Goal: Information Seeking & Learning: Learn about a topic

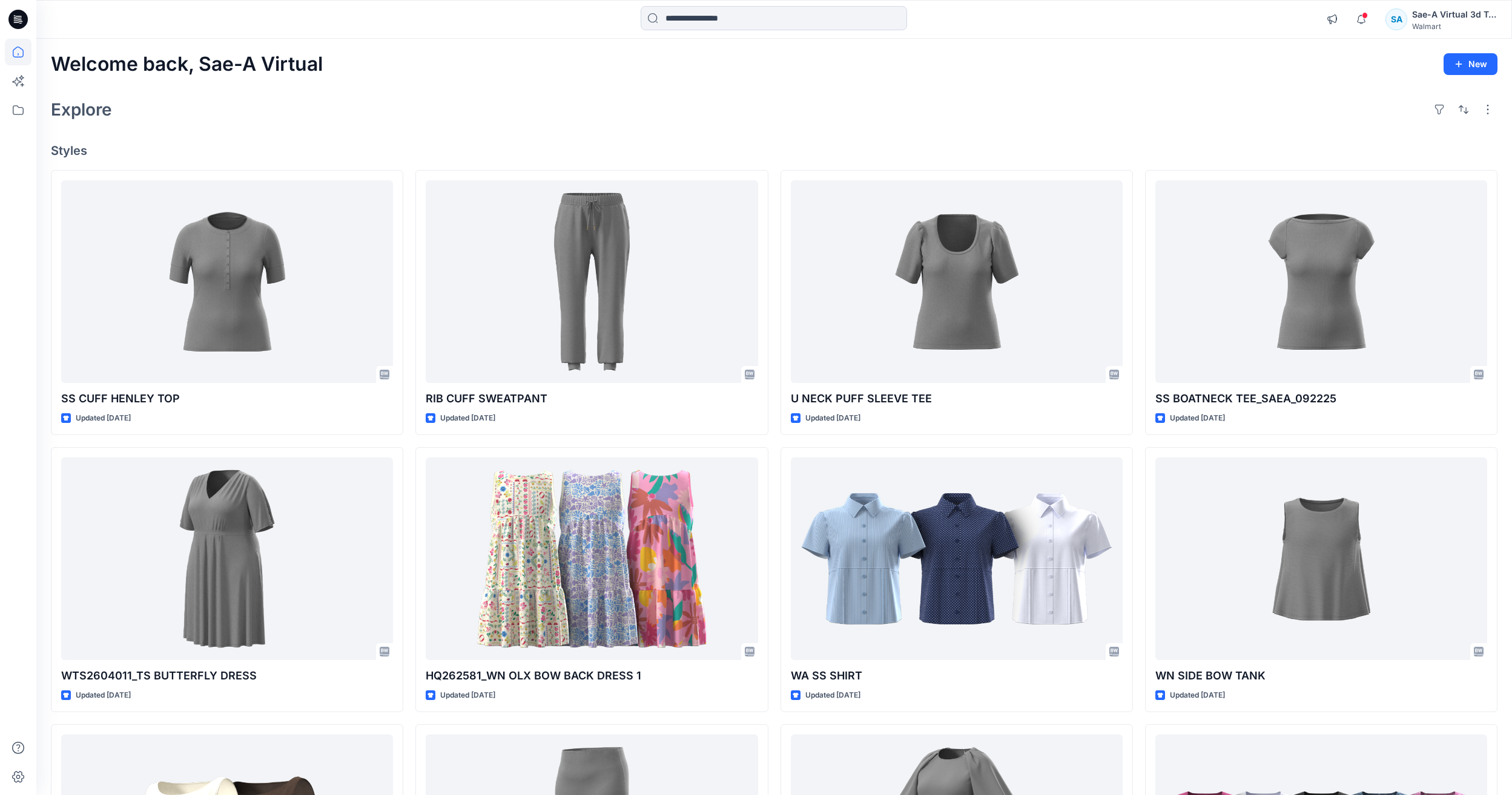
scroll to position [968, 0]
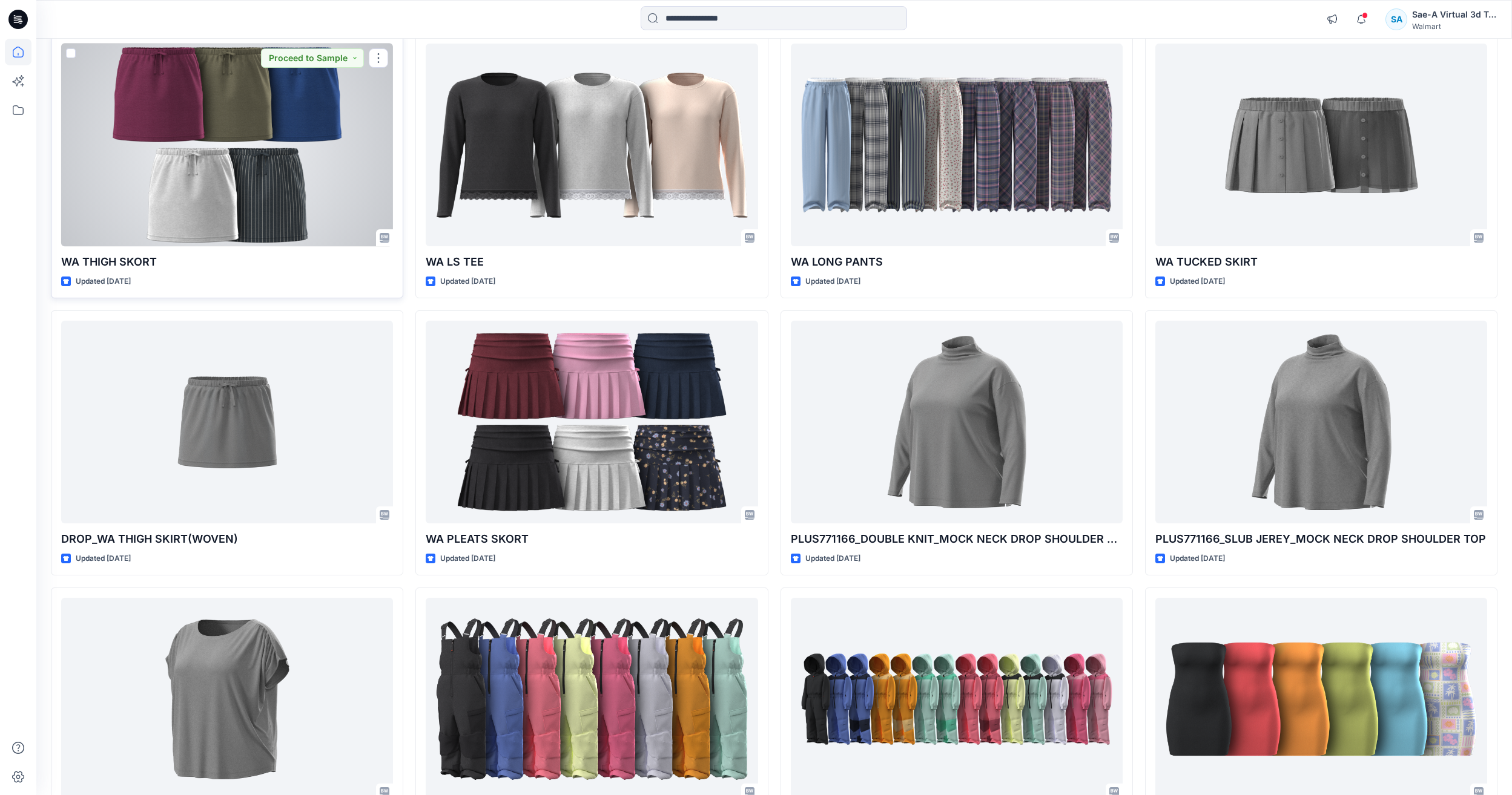
click at [273, 204] on div at bounding box center [227, 144] width 332 height 203
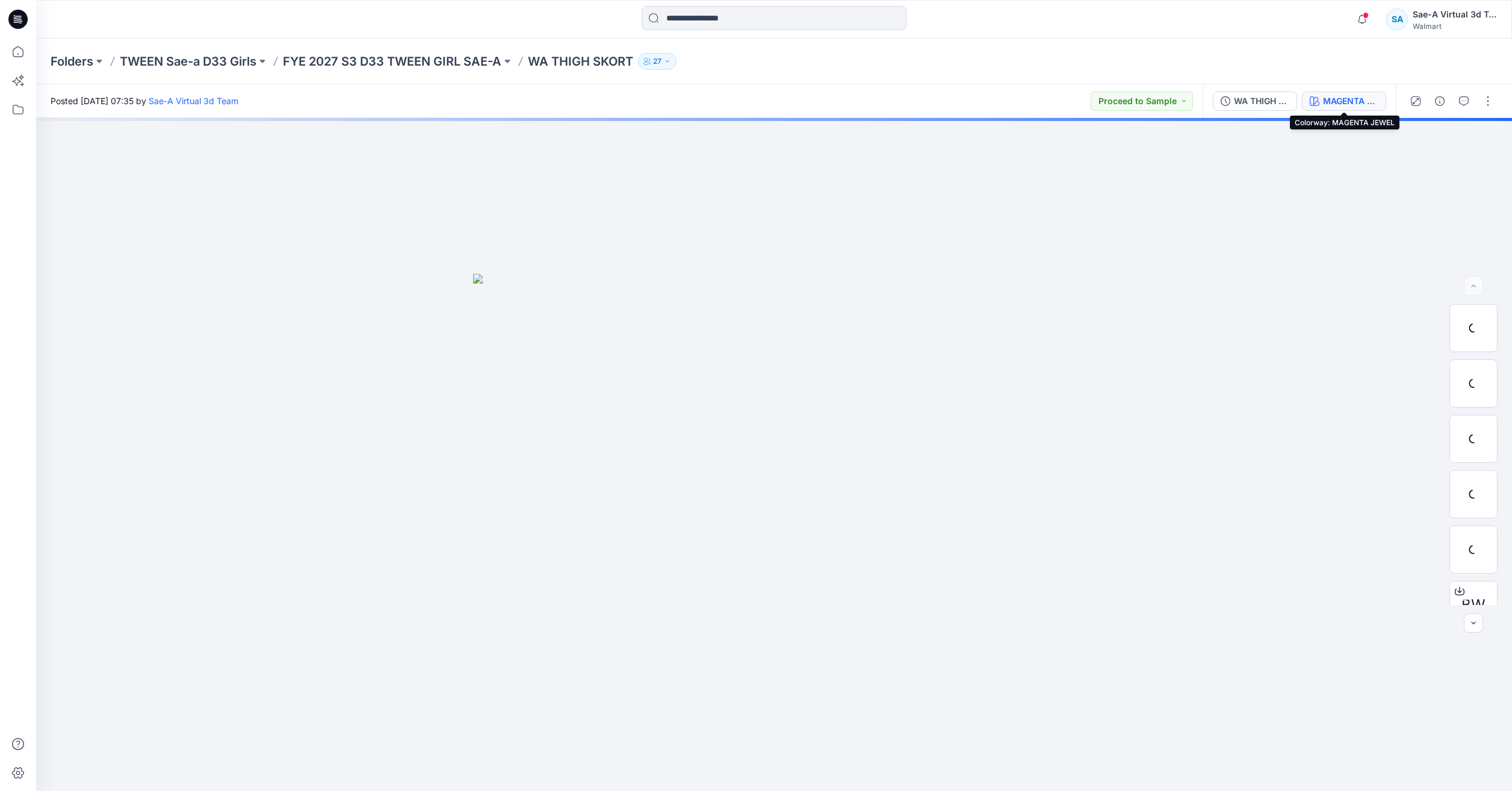
click at [1350, 100] on div "MAGENTA JEWEL" at bounding box center [1351, 101] width 55 height 13
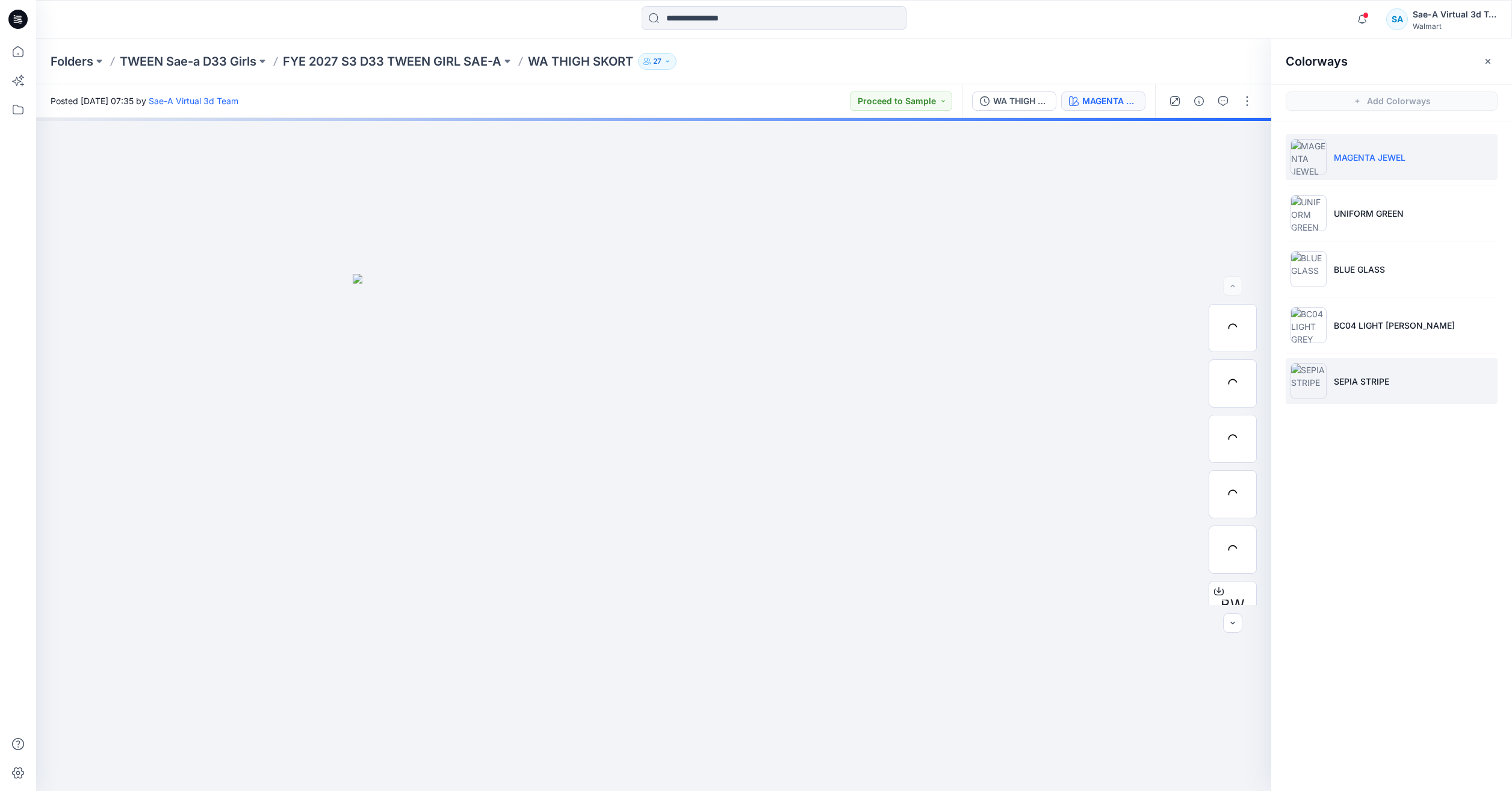
click at [1387, 375] on p "SEPIA STRIPE" at bounding box center [1362, 381] width 55 height 13
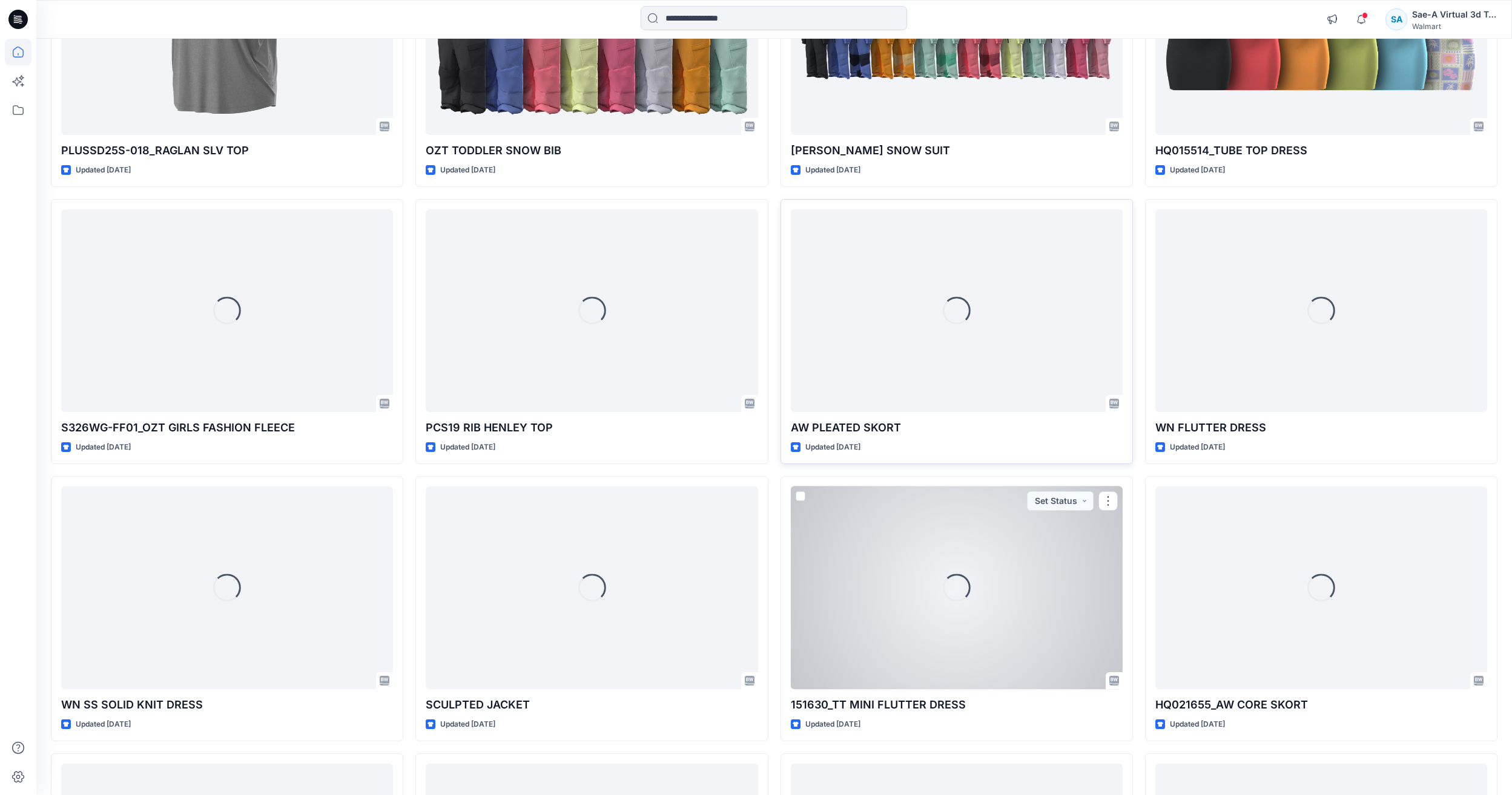
scroll to position [1915, 0]
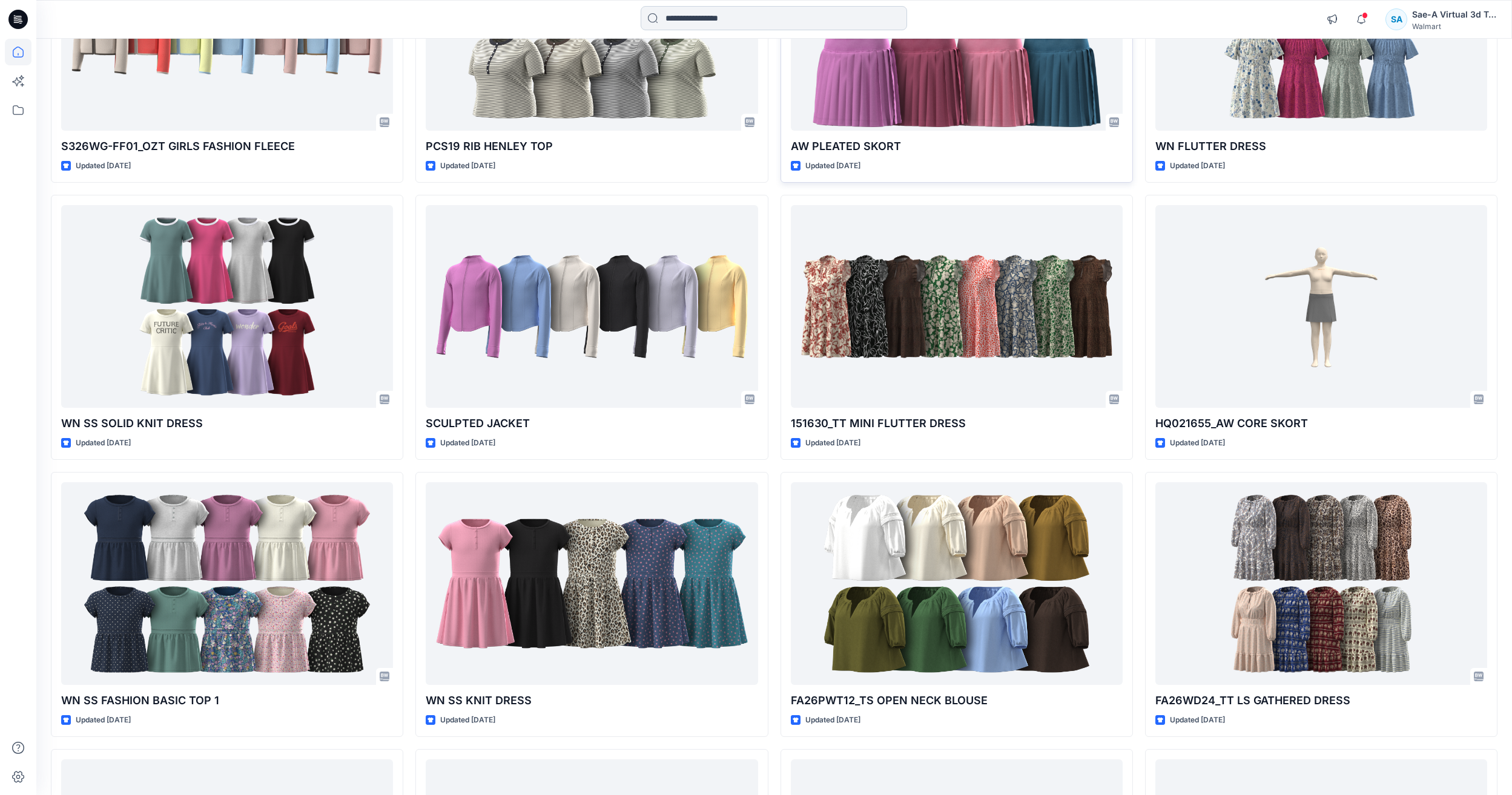
click at [722, 24] on input at bounding box center [773, 18] width 266 height 24
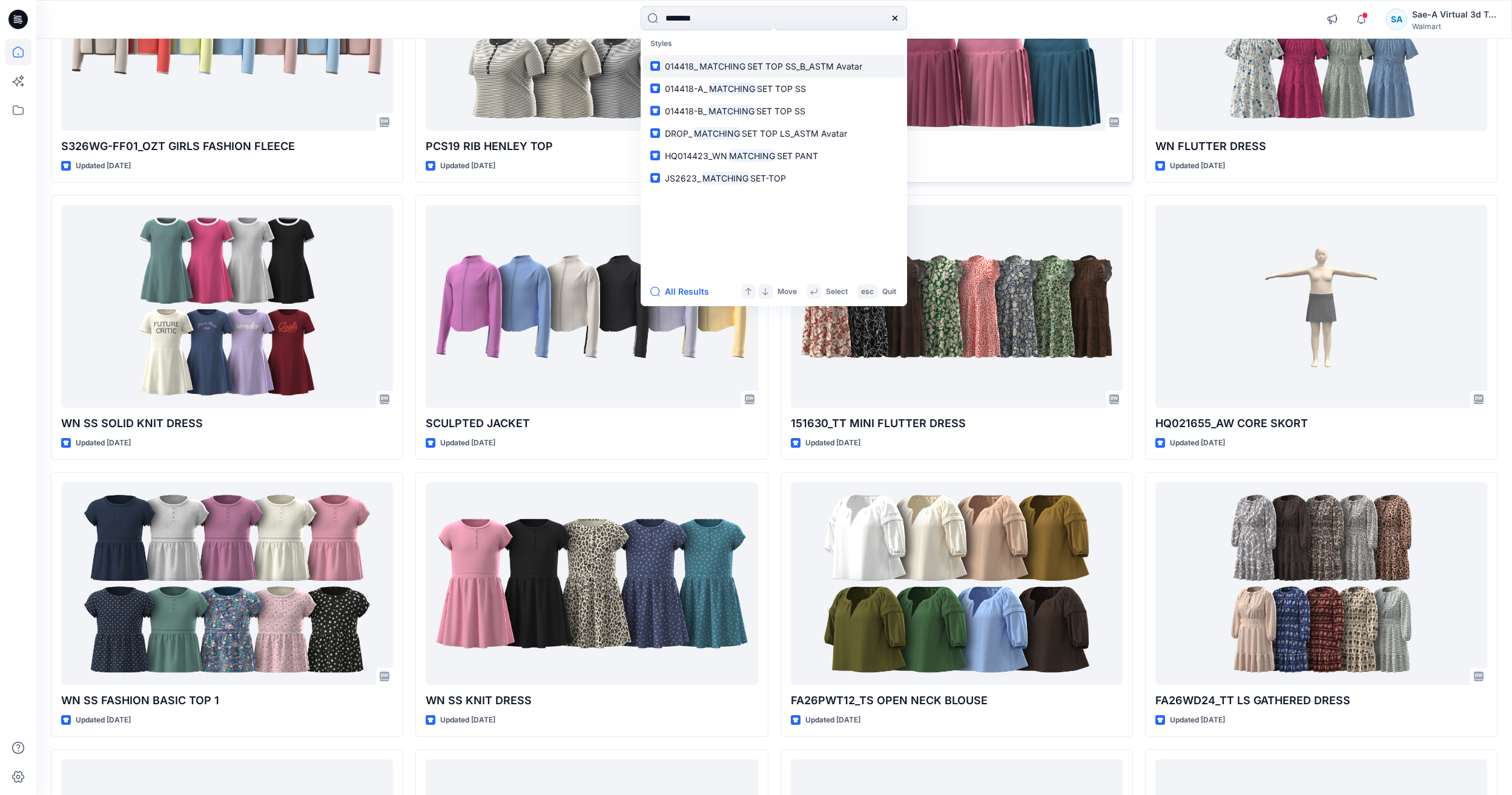
type input "********"
click at [704, 116] on span "014418-B_" at bounding box center [685, 111] width 42 height 10
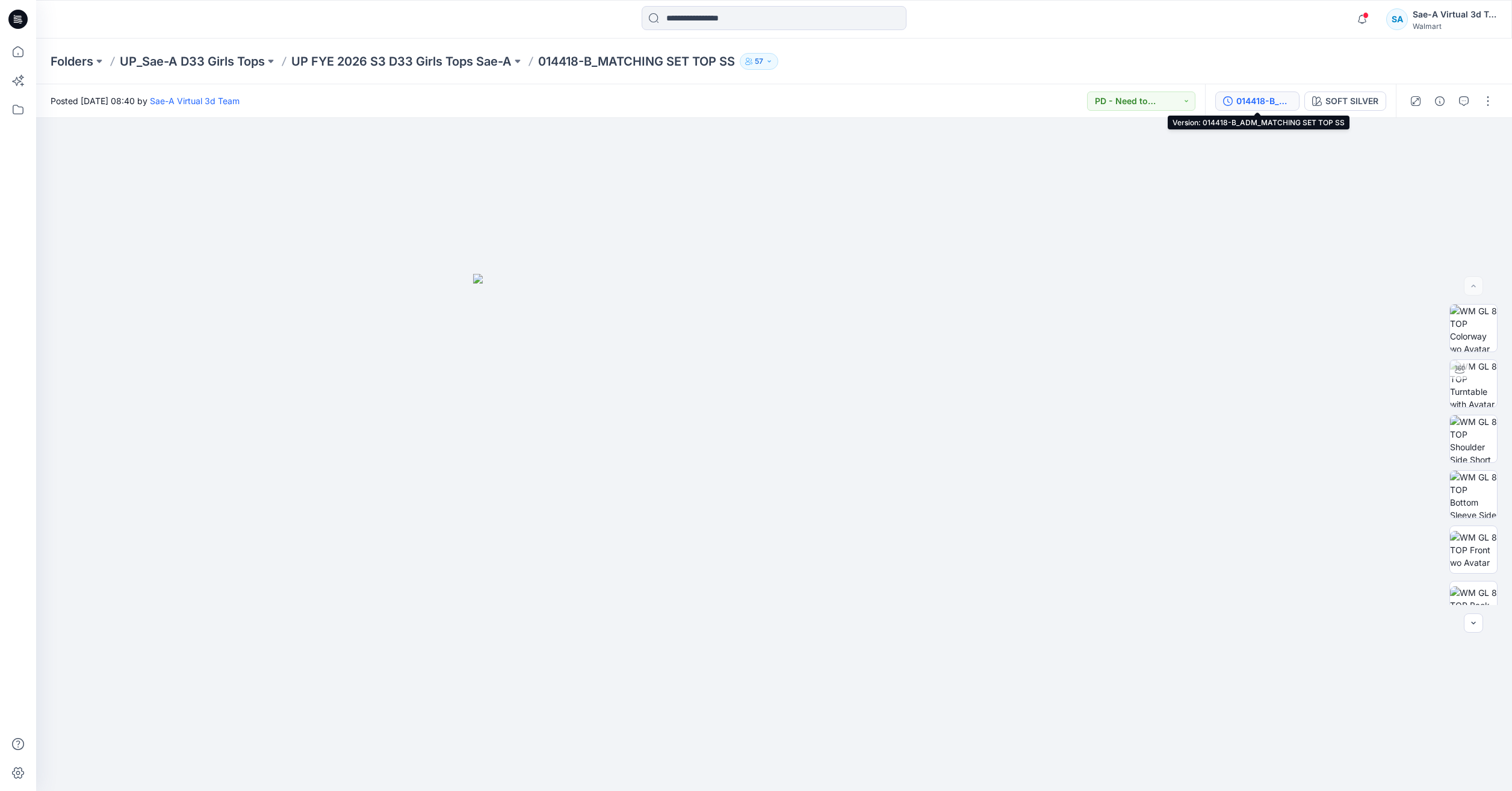
click at [1251, 97] on div "014418-B_ADM_MATCHING SET TOP SS" at bounding box center [1264, 101] width 55 height 13
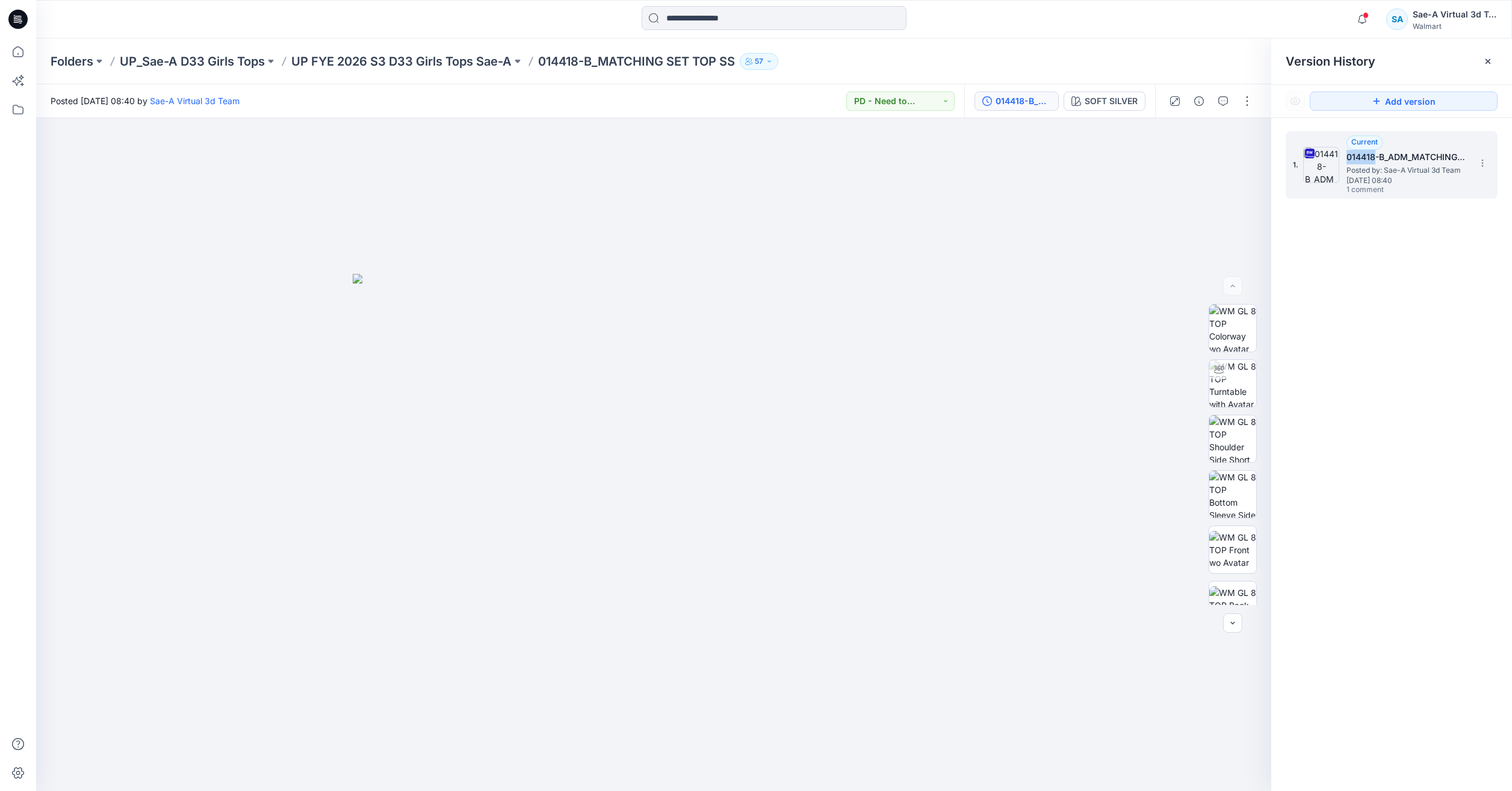
drag, startPoint x: 1375, startPoint y: 155, endPoint x: 1349, endPoint y: 161, distance: 26.7
click at [1349, 161] on h5 "014418-B_ADM_MATCHING SET TOP SS" at bounding box center [1407, 157] width 121 height 15
copy h5 "014418"
click at [748, 18] on input at bounding box center [774, 18] width 265 height 24
paste input "**********"
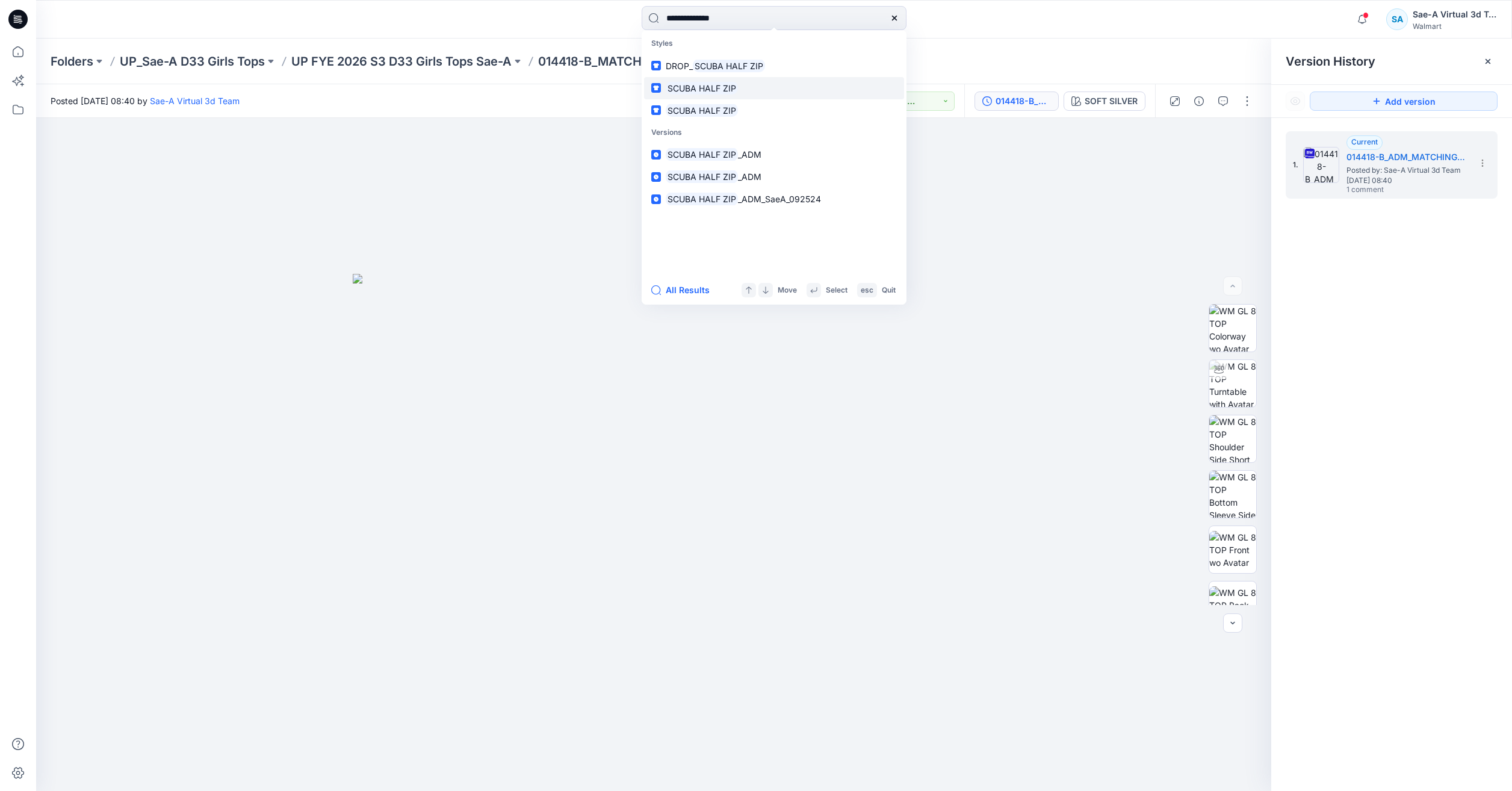
type input "**********"
click at [731, 93] on mark "SCUBA HALF ZIP" at bounding box center [701, 88] width 72 height 14
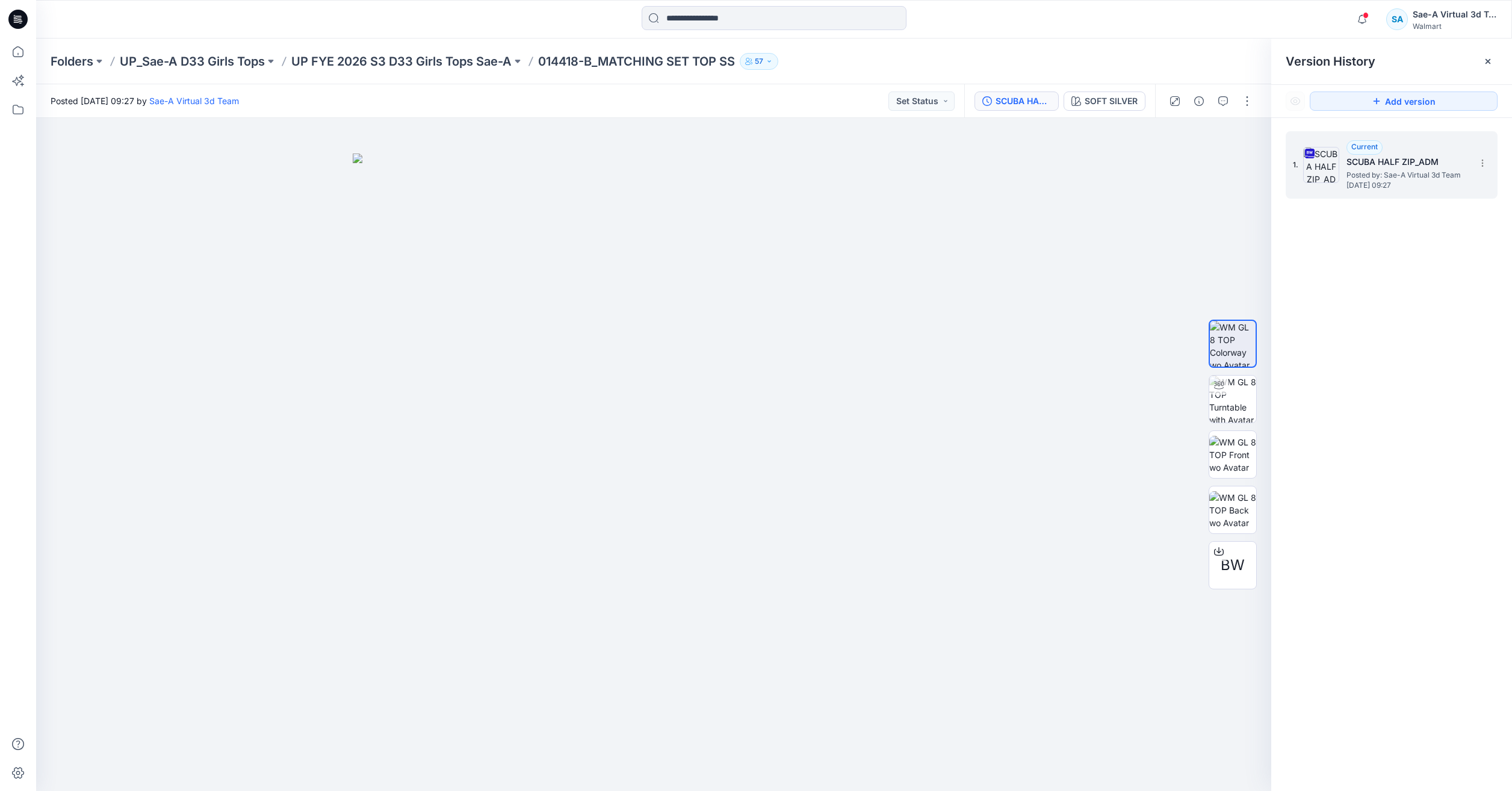
click at [1382, 186] on span "[DATE] 09:27" at bounding box center [1407, 186] width 121 height 9
click at [1051, 109] on button "SCUBA HALF ZIP_ADM" at bounding box center [1017, 101] width 84 height 19
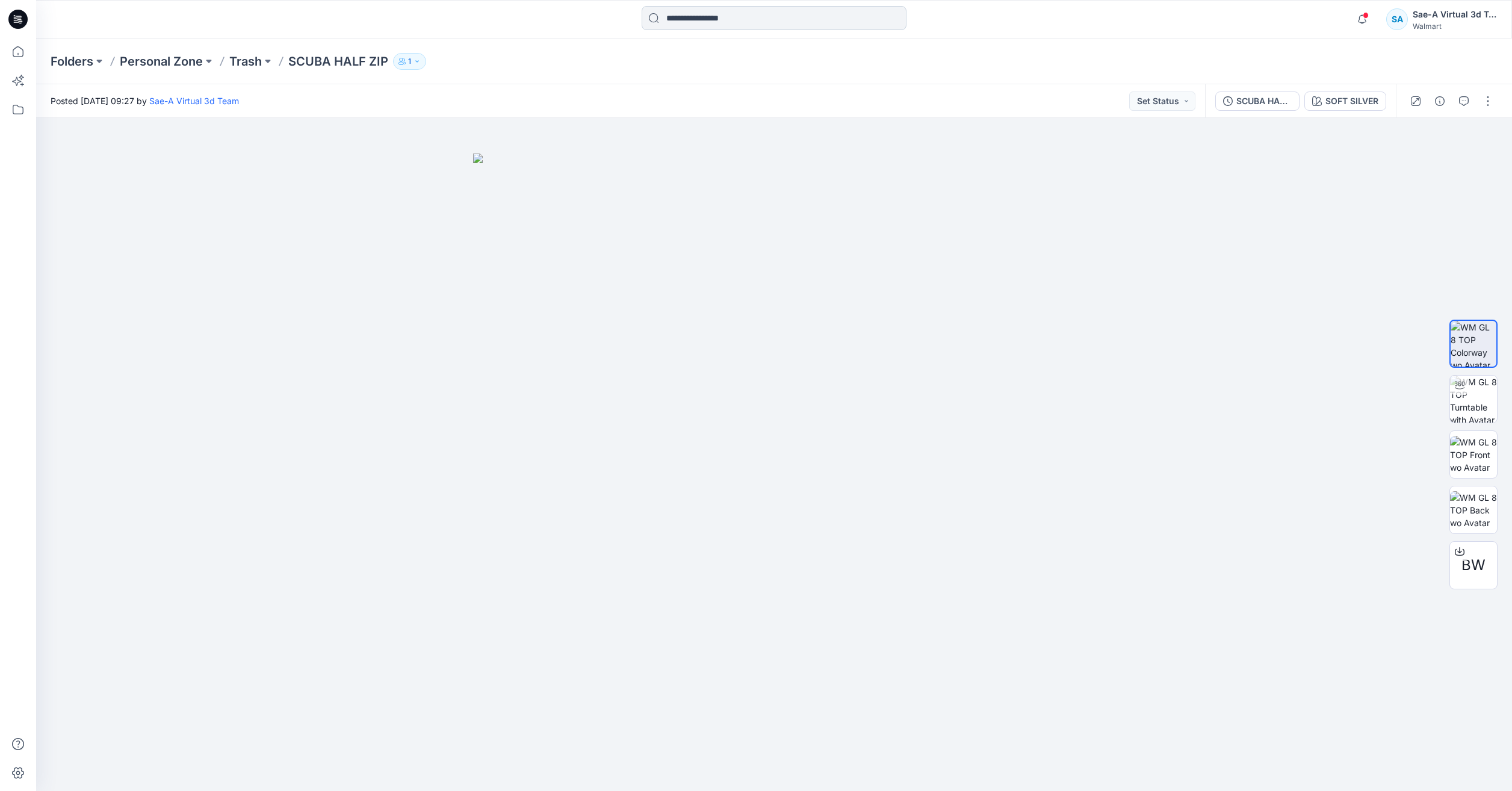
click at [714, 26] on input at bounding box center [774, 18] width 265 height 24
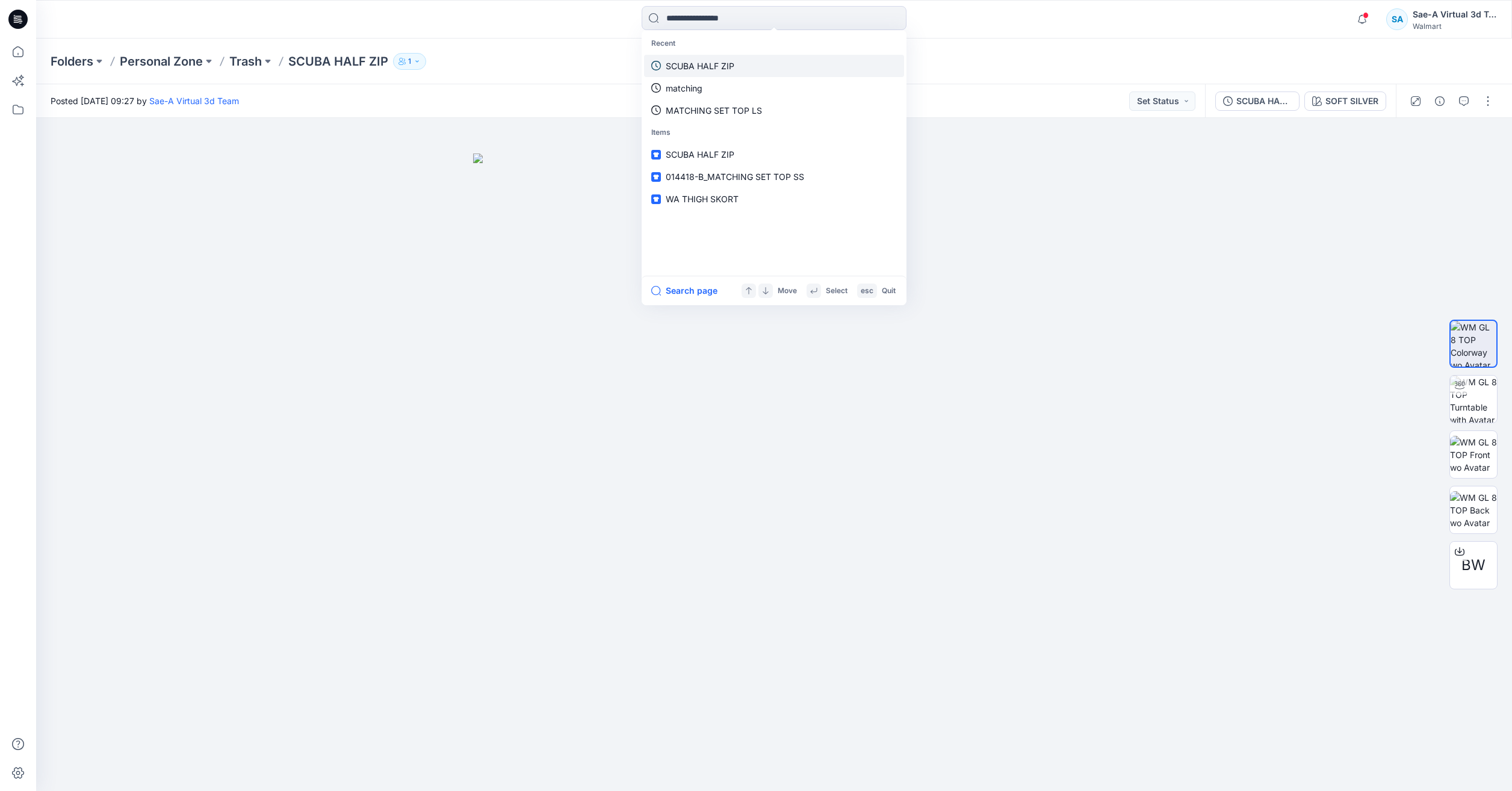
click at [702, 64] on p "SCUBA HALF ZIP" at bounding box center [700, 66] width 69 height 13
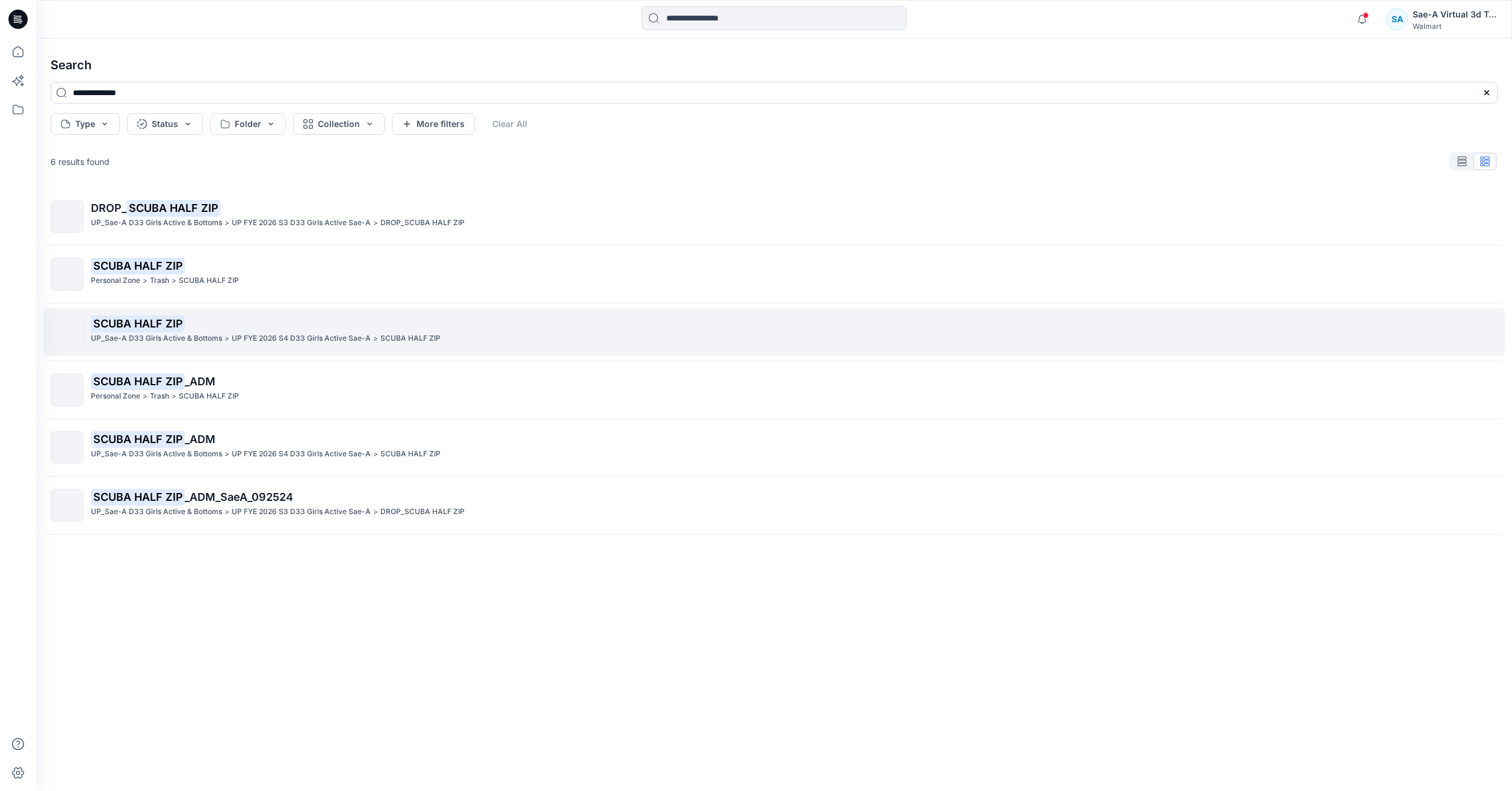
click at [429, 317] on p "SCUBA HALF ZIP" at bounding box center [793, 324] width 1406 height 17
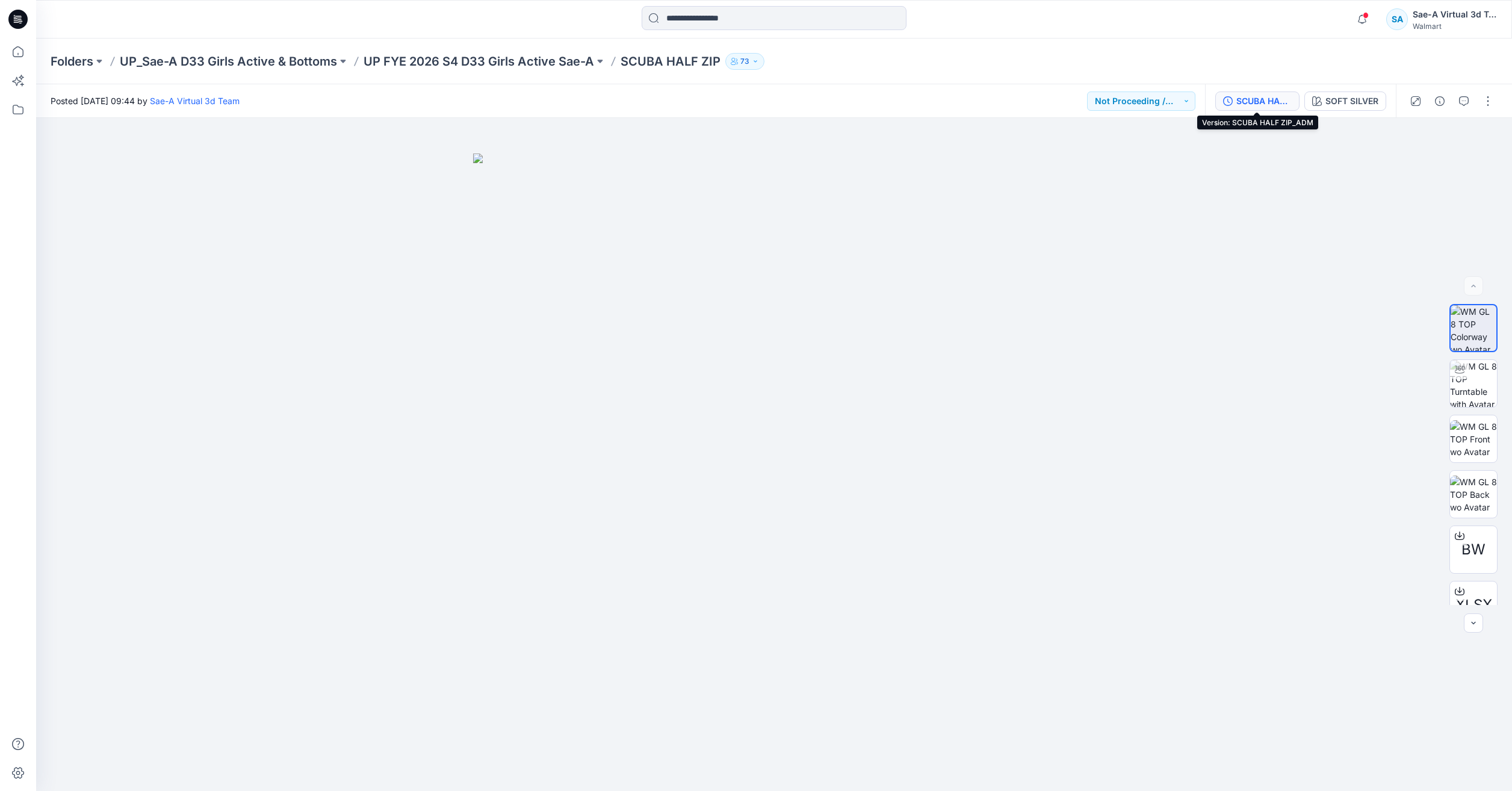
click at [1269, 102] on div "SCUBA HALF ZIP_ADM" at bounding box center [1264, 101] width 55 height 13
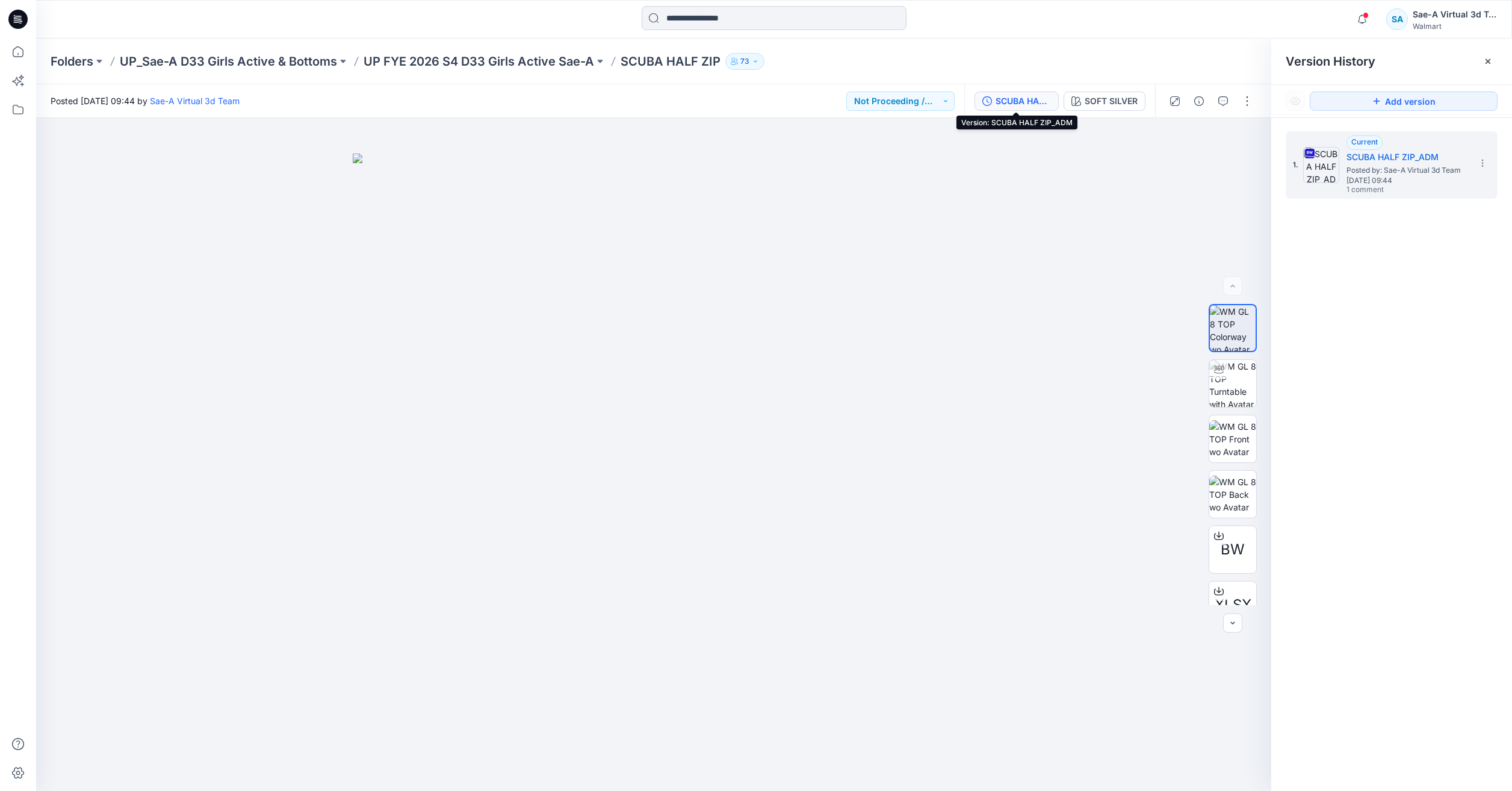
click at [740, 13] on input at bounding box center [774, 18] width 265 height 24
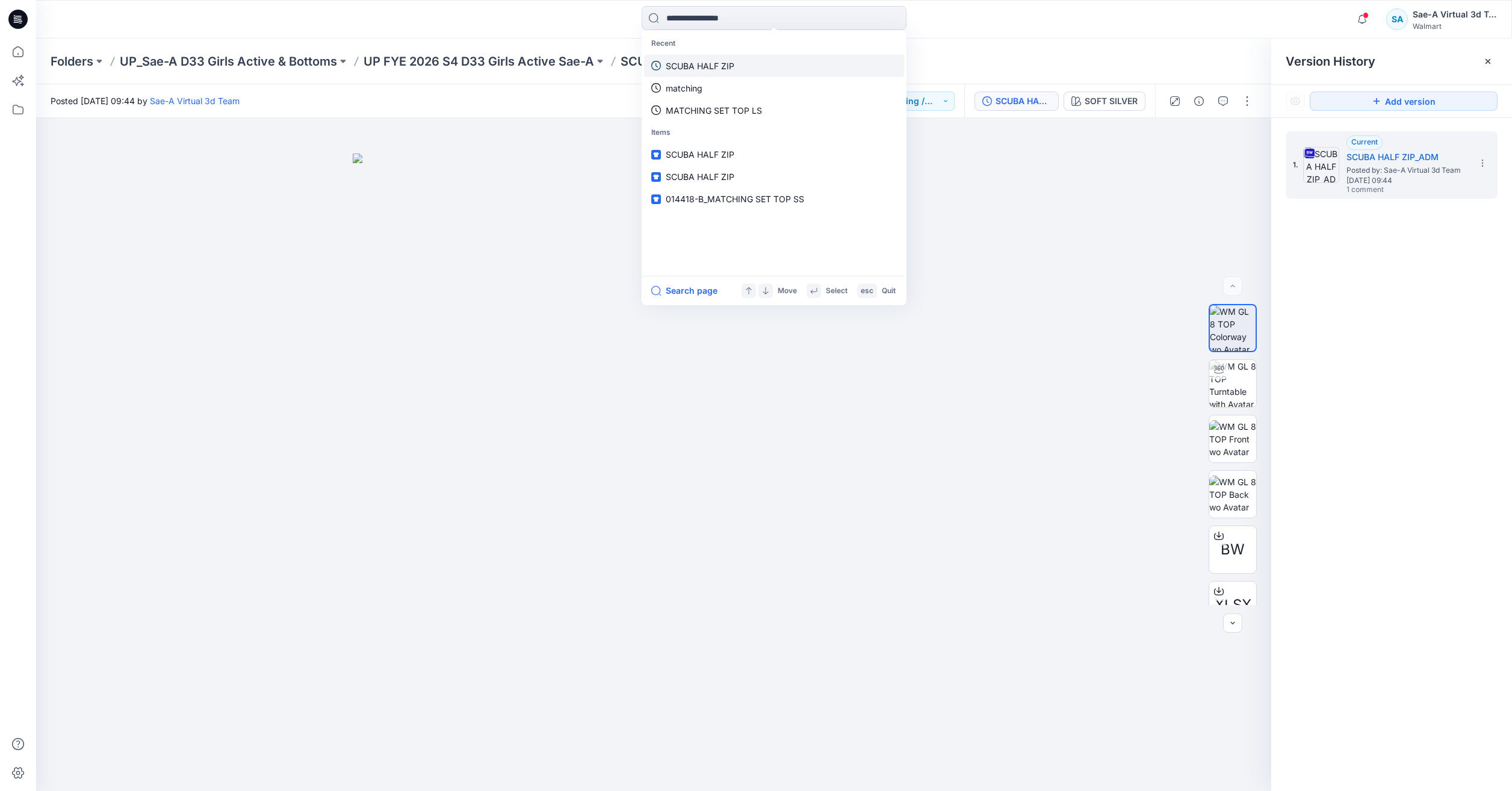
click at [729, 73] on link "SCUBA HALF ZIP" at bounding box center [774, 66] width 260 height 23
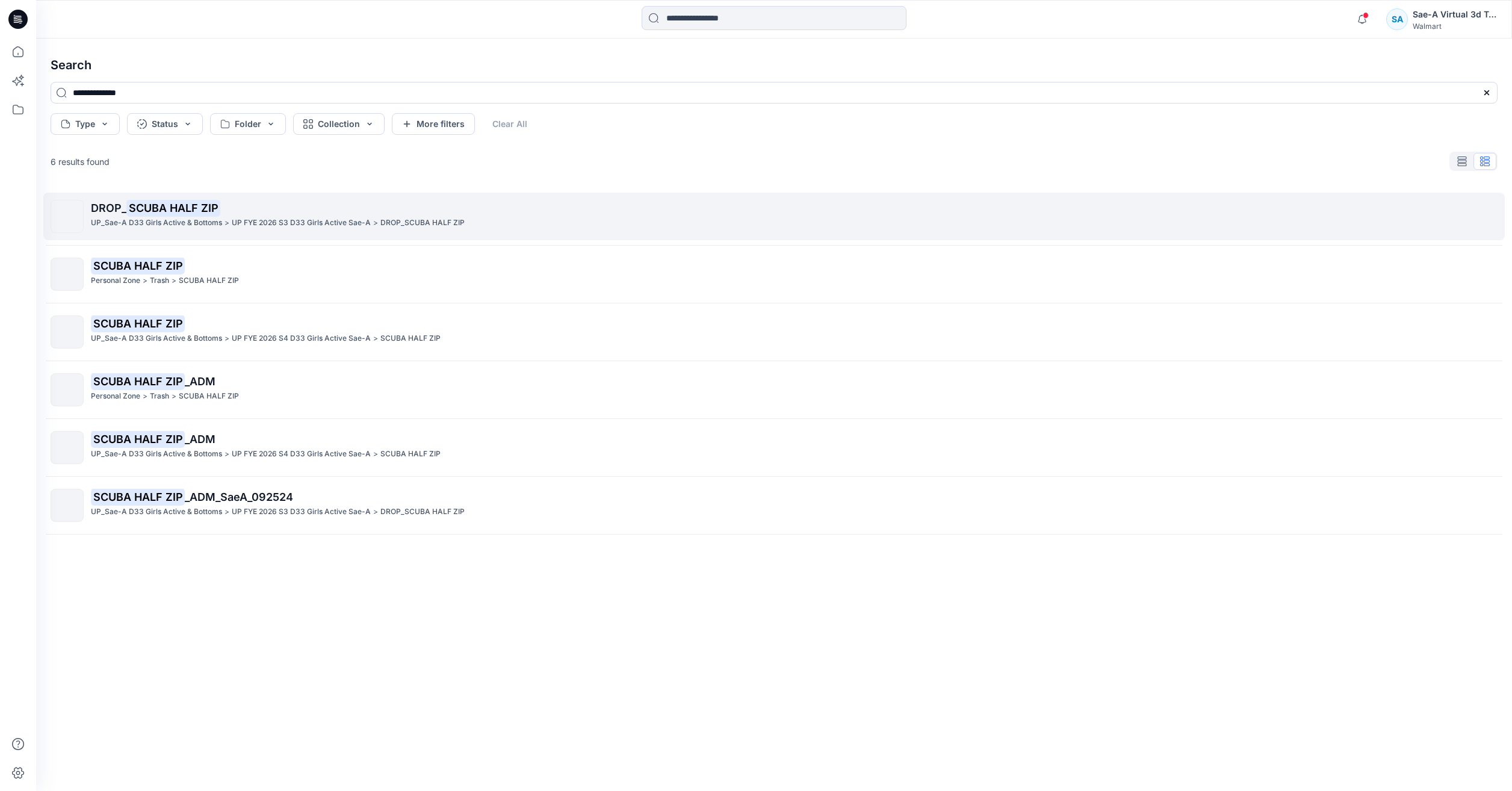
click at [423, 207] on p "DROP_ SCUBA HALF ZIP" at bounding box center [793, 208] width 1406 height 17
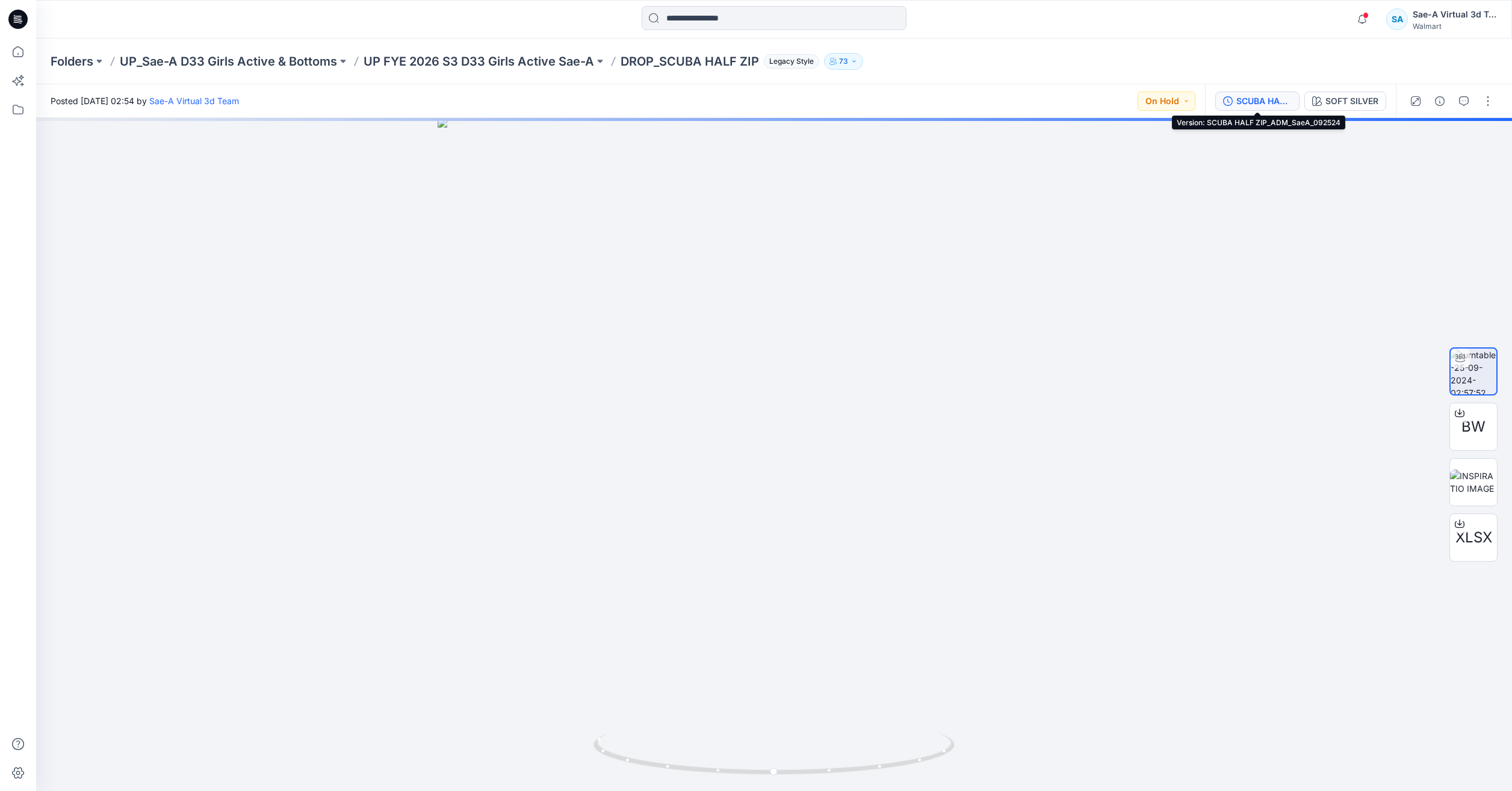
click at [1236, 94] on button "SCUBA HALF ZIP_ADM_SaeA_092524" at bounding box center [1257, 101] width 84 height 19
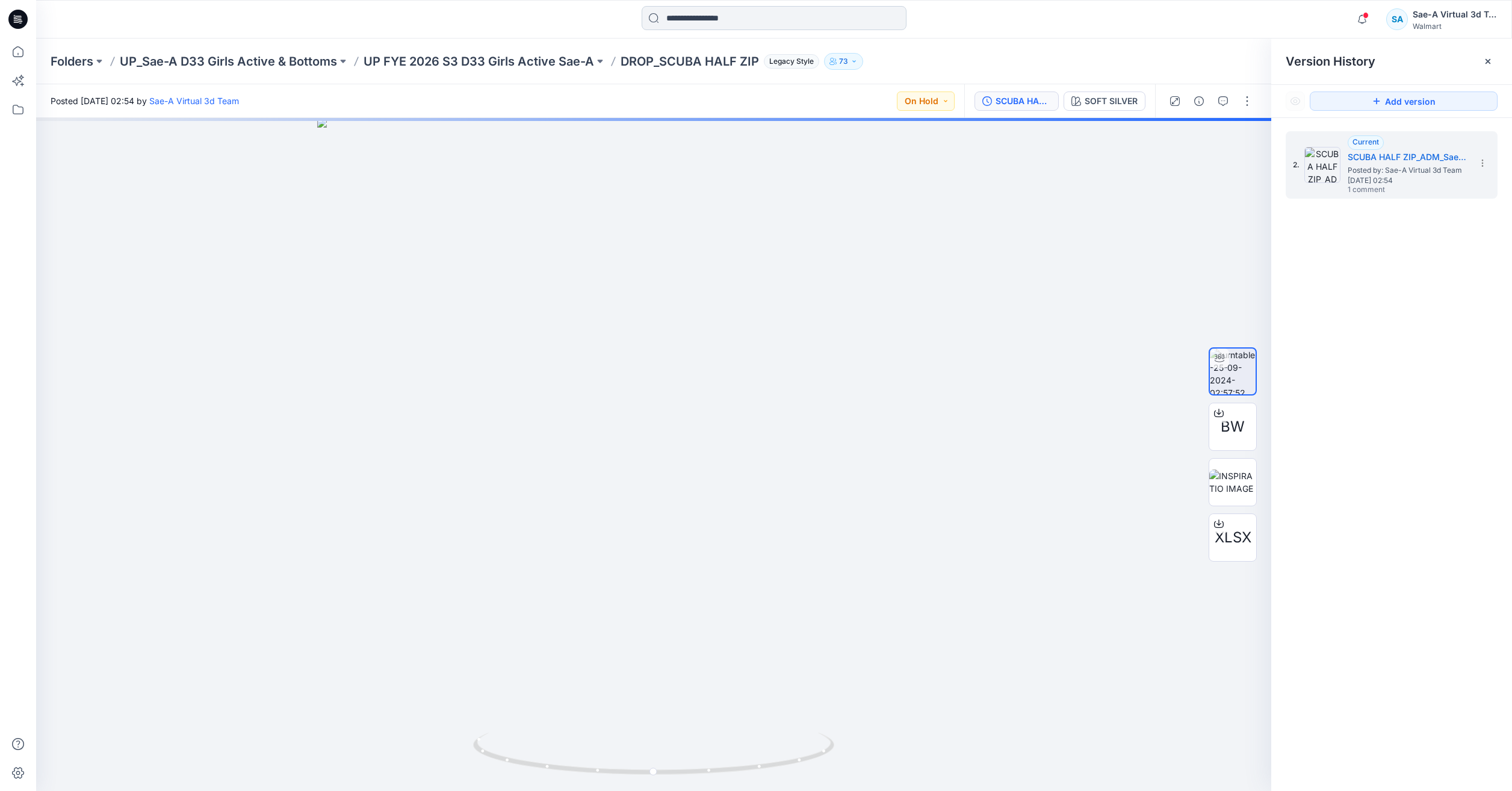
click at [721, 20] on input at bounding box center [774, 18] width 265 height 24
click at [843, 554] on div at bounding box center [653, 454] width 1236 height 673
drag, startPoint x: 797, startPoint y: 759, endPoint x: 807, endPoint y: 735, distance: 26.0
click at [807, 735] on icon at bounding box center [655, 755] width 364 height 45
drag, startPoint x: 805, startPoint y: 770, endPoint x: 811, endPoint y: 732, distance: 38.5
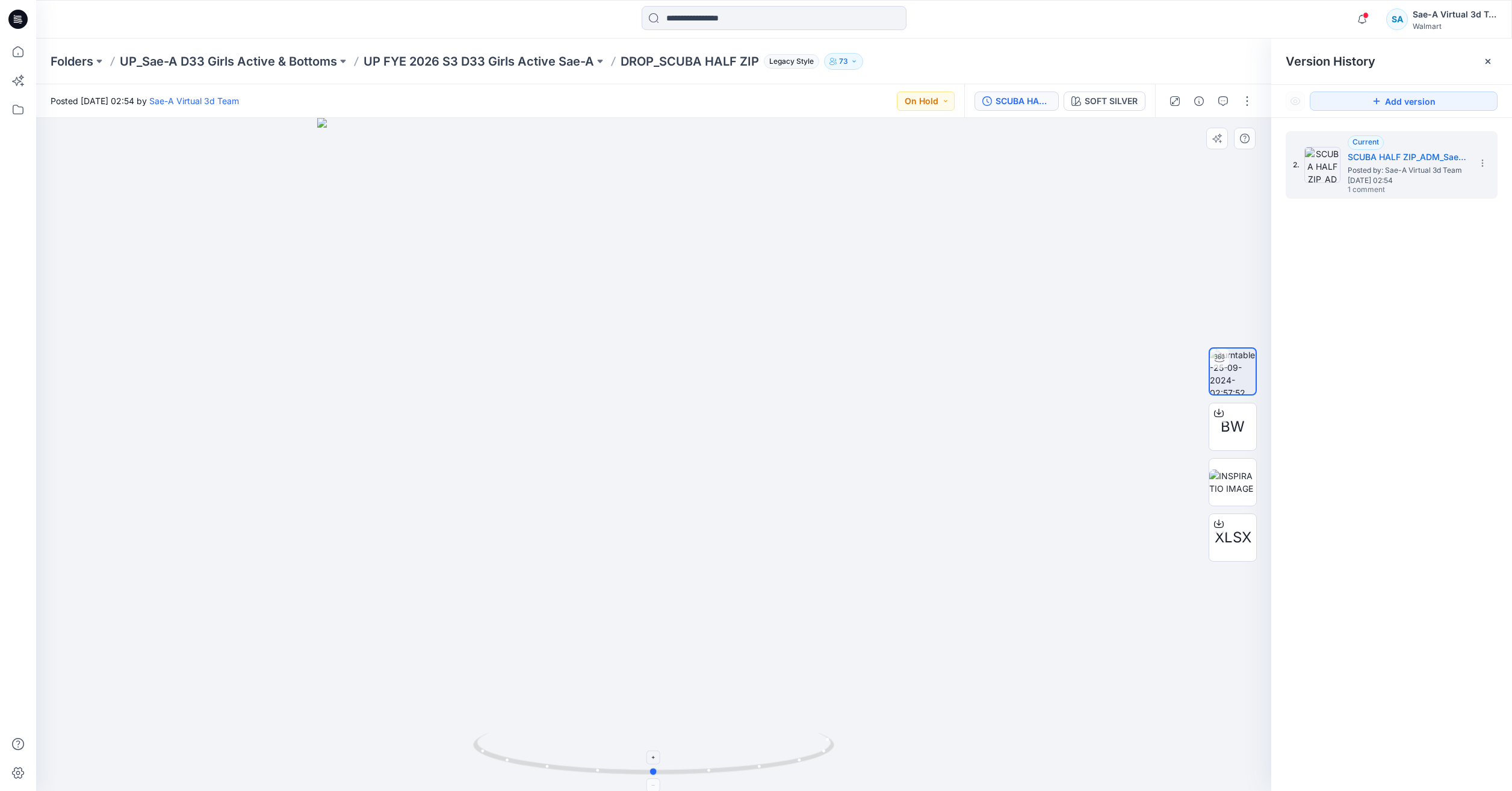
click at [811, 733] on icon at bounding box center [655, 755] width 364 height 45
click at [24, 51] on icon at bounding box center [18, 52] width 11 height 11
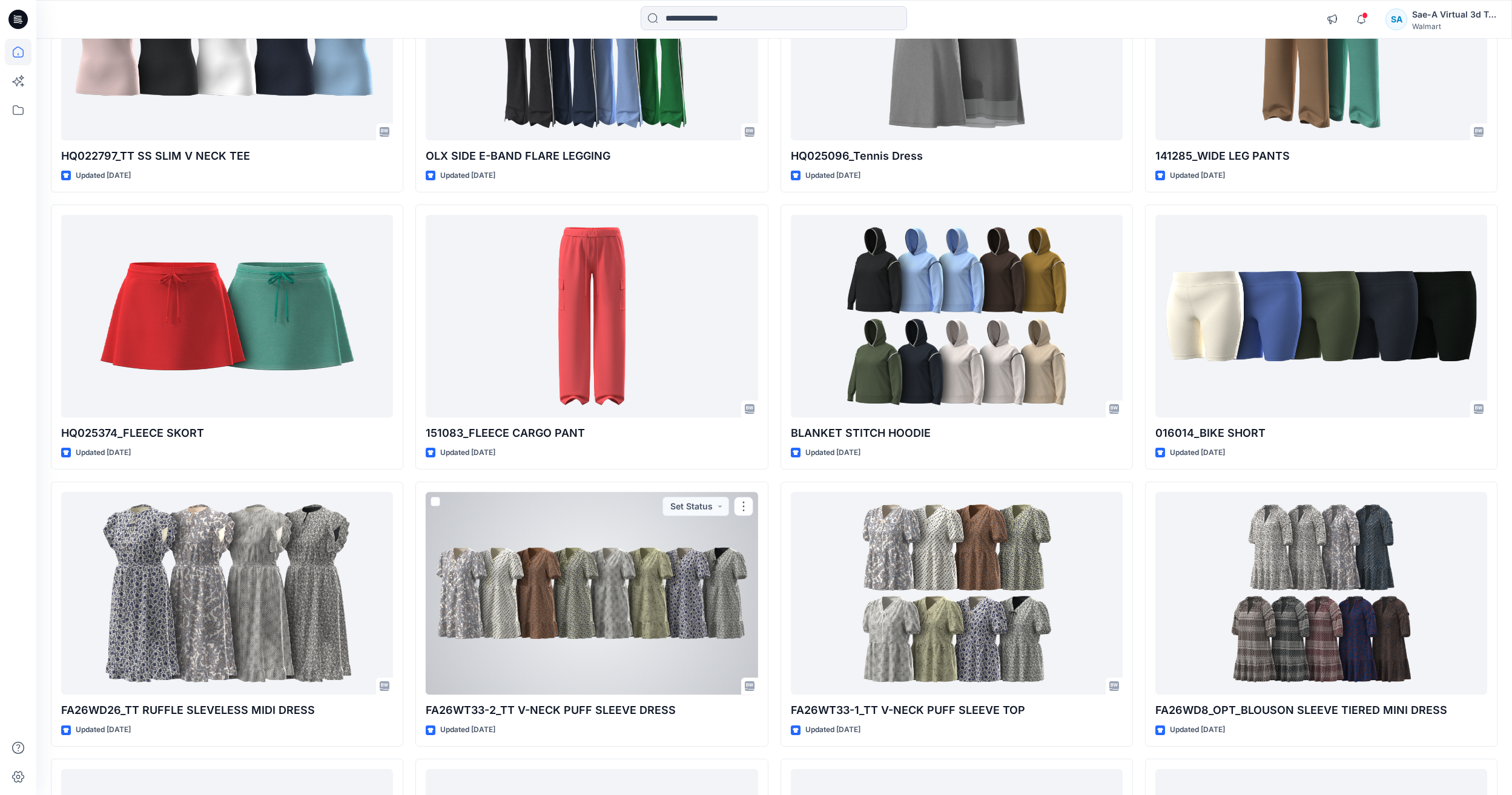
scroll to position [3351, 0]
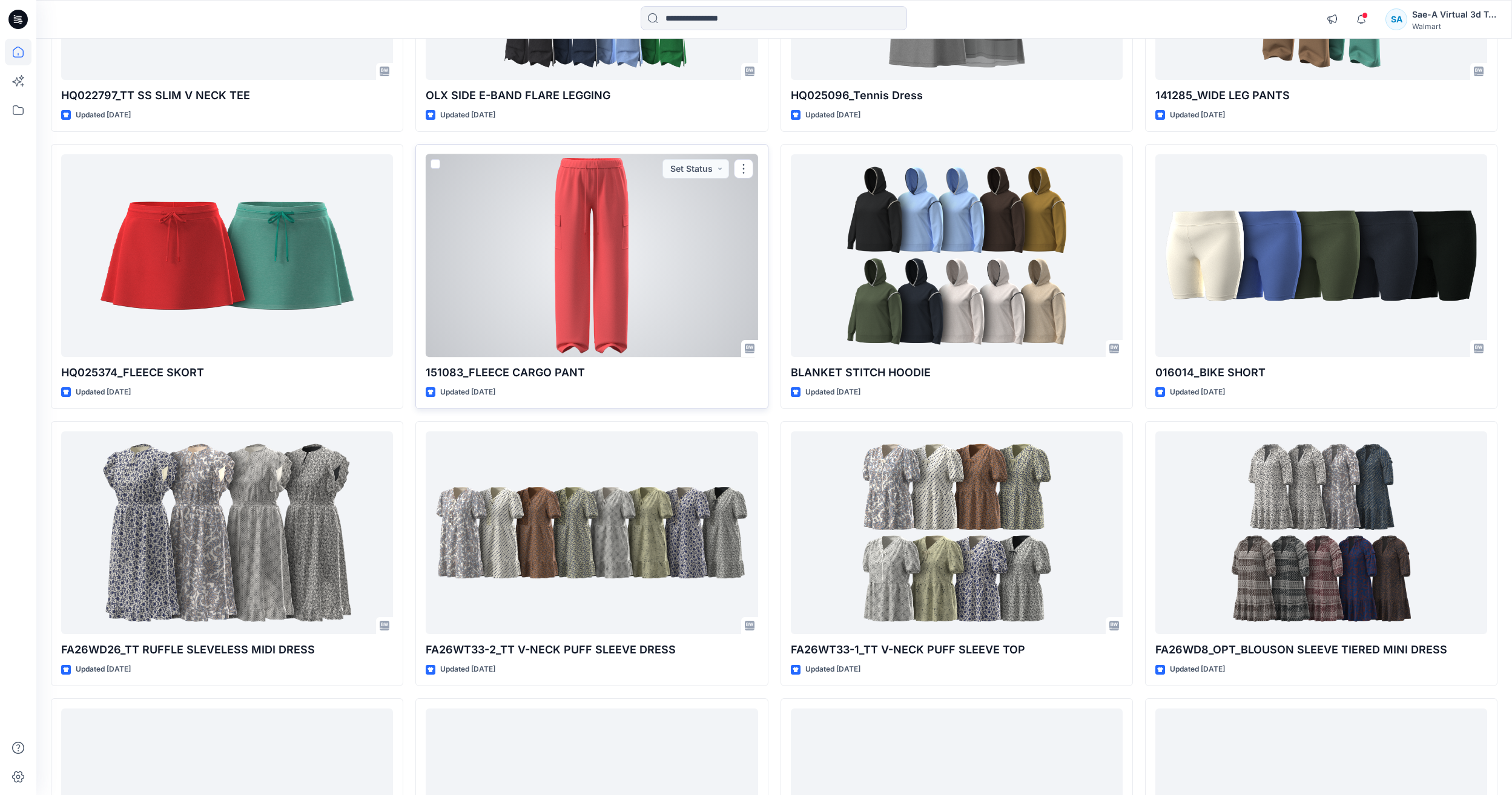
click at [572, 336] on div at bounding box center [592, 255] width 332 height 203
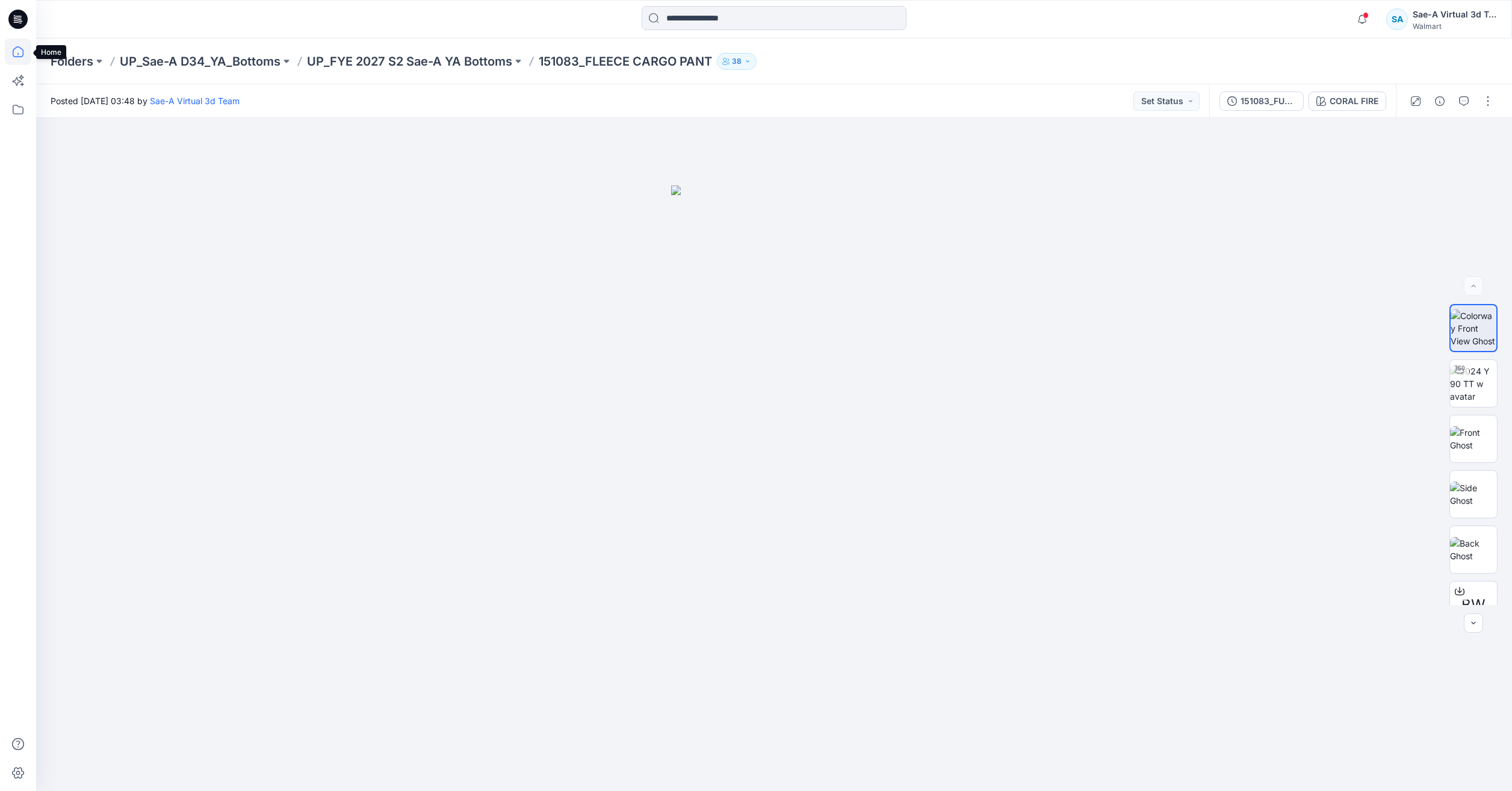
click at [13, 62] on icon at bounding box center [18, 51] width 26 height 26
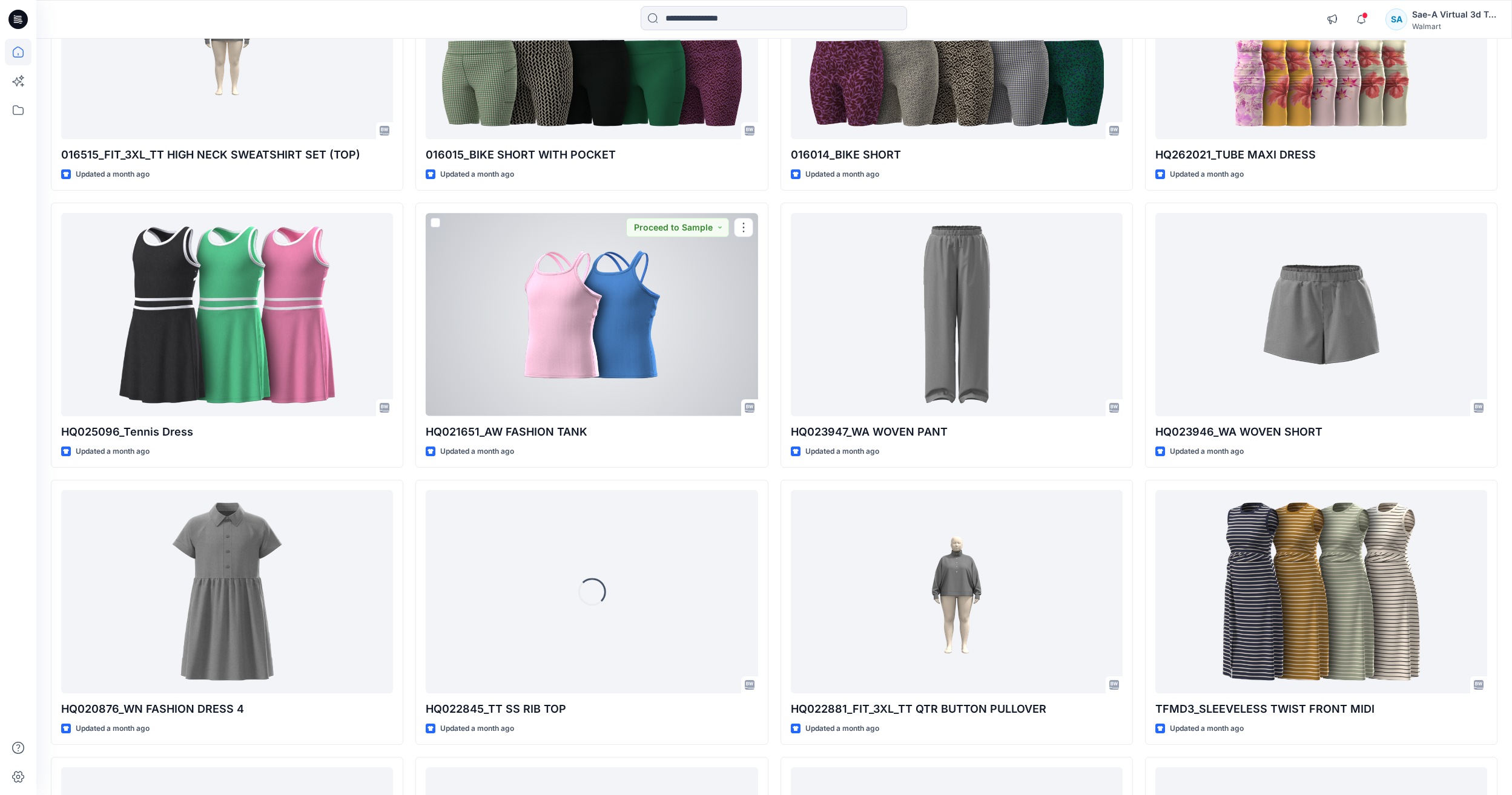
scroll to position [10531, 0]
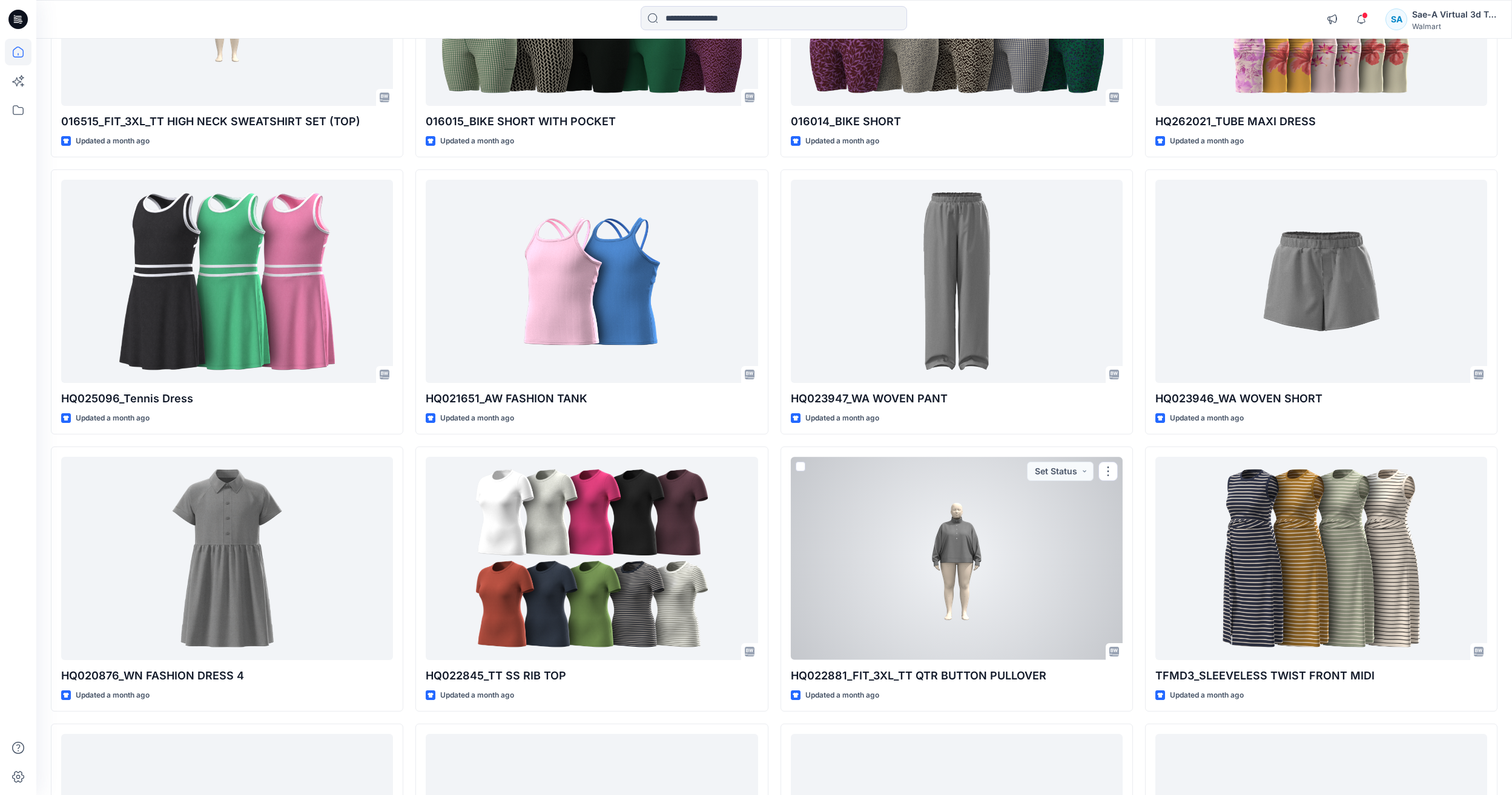
click at [780, 594] on div "HQ022881_FIT_3XL_TT QTR BUTTON PULLOVER Updated a month ago Set Status" at bounding box center [956, 579] width 352 height 265
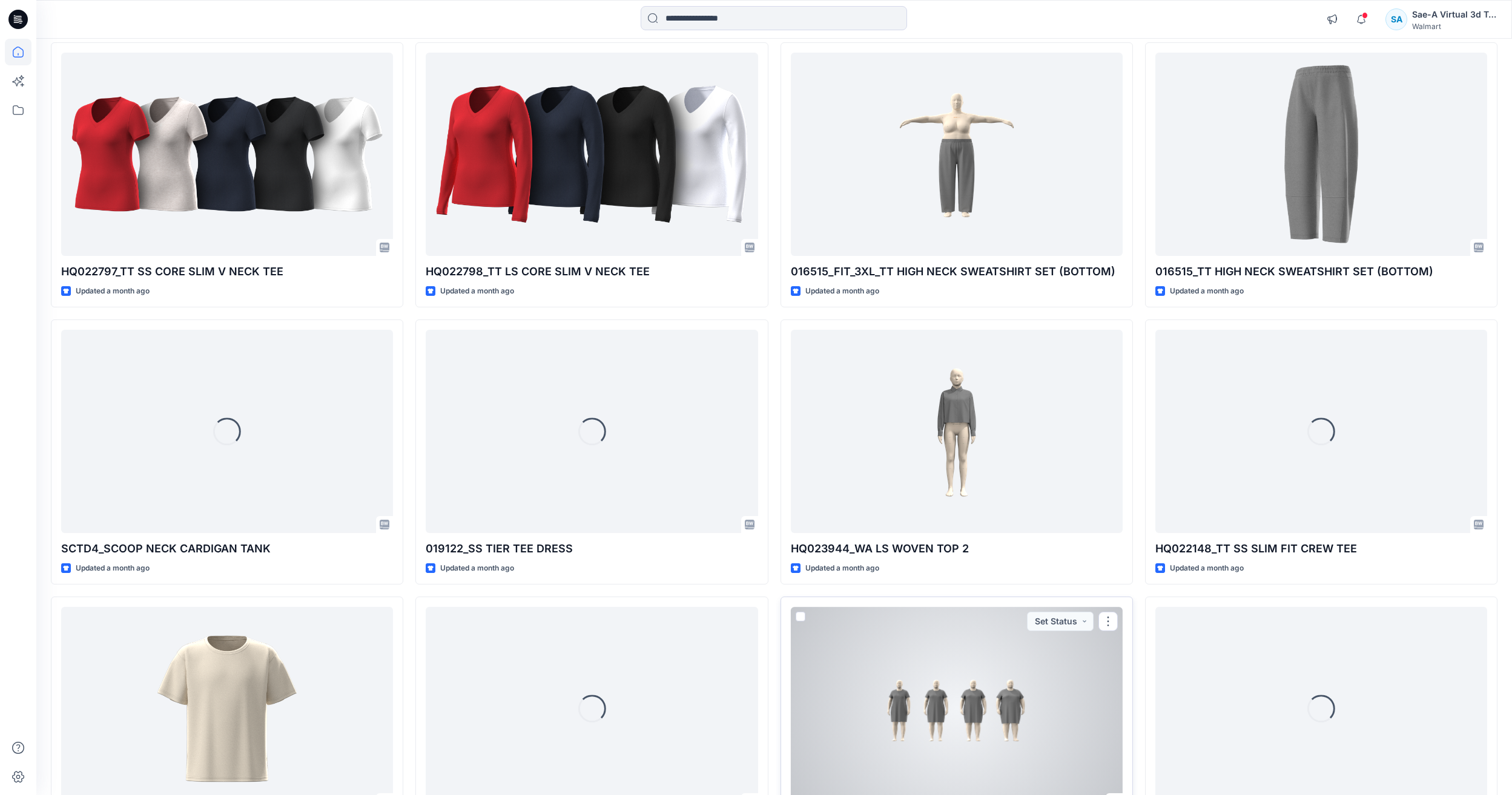
scroll to position [11785, 0]
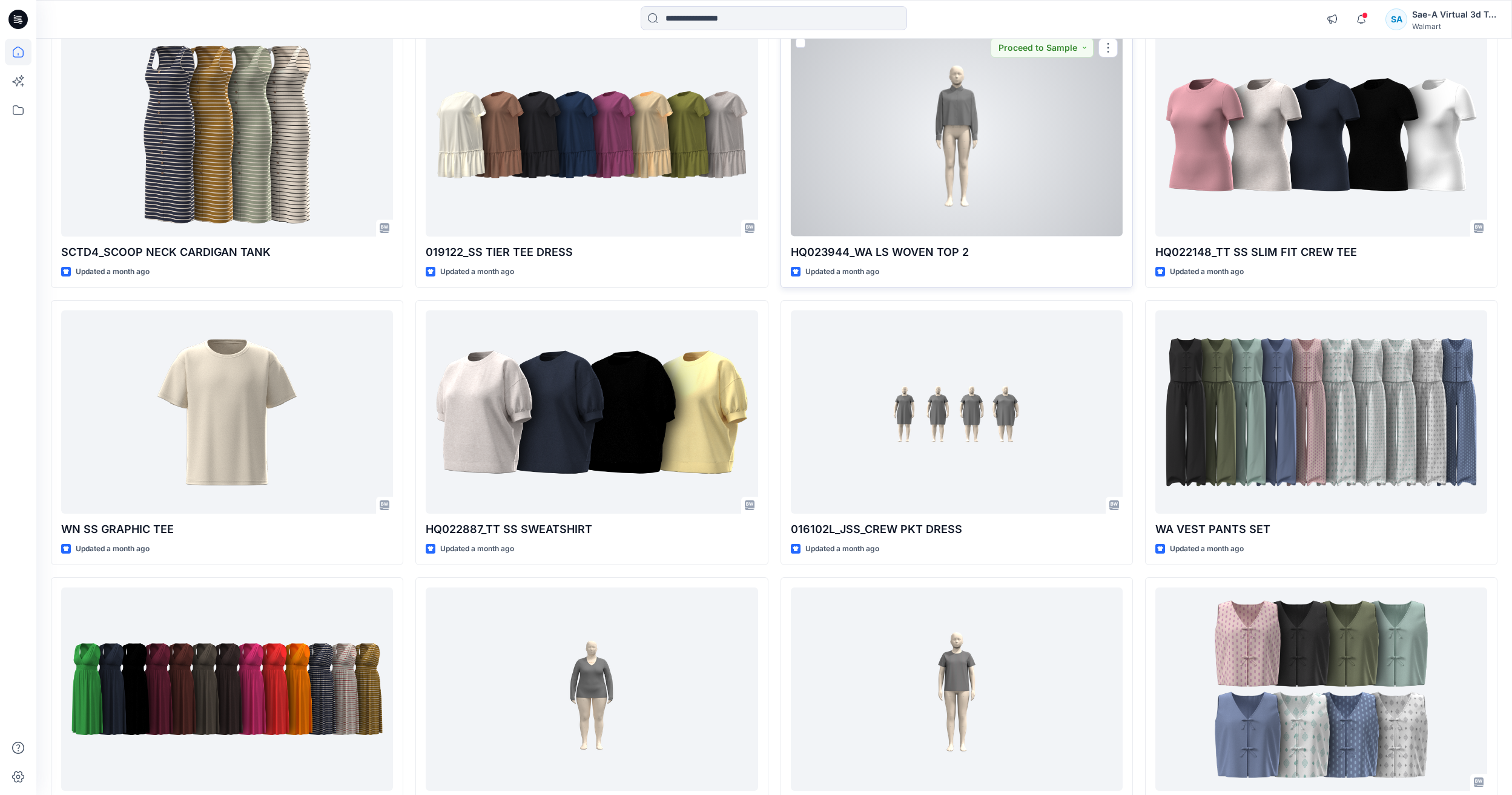
click at [1058, 150] on div at bounding box center [957, 134] width 332 height 203
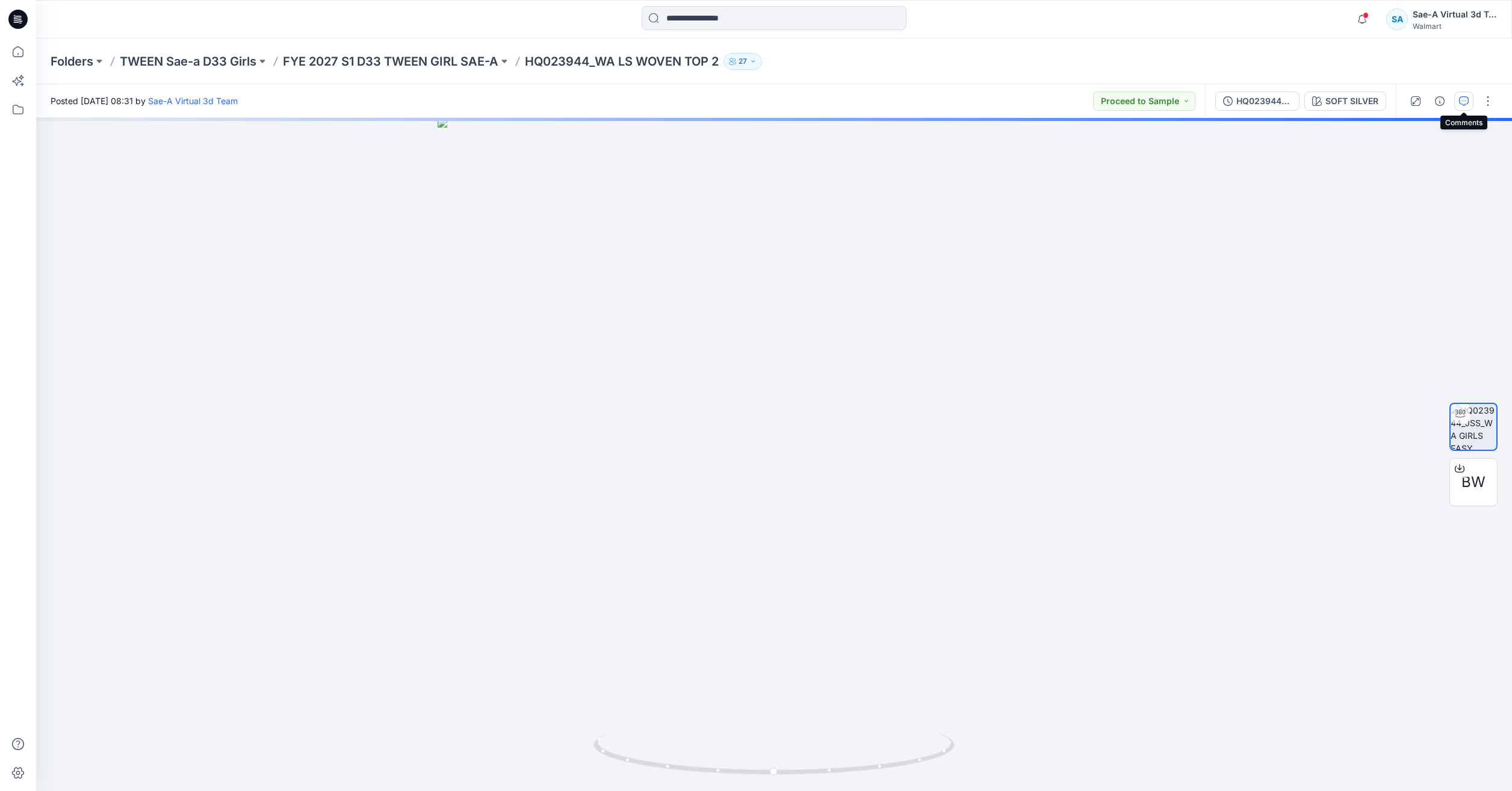
click at [1466, 104] on icon "button" at bounding box center [1464, 101] width 10 height 10
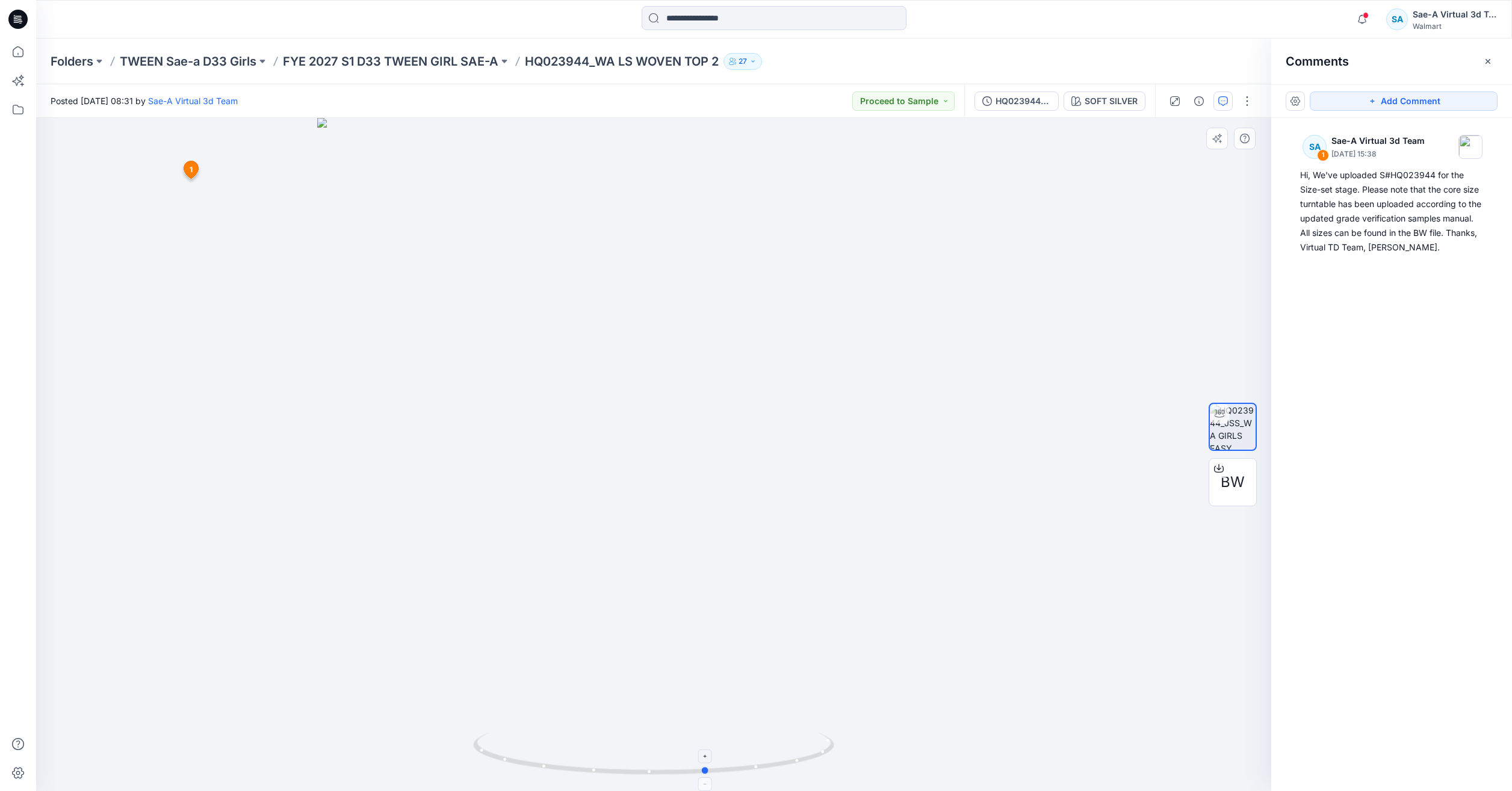
drag, startPoint x: 722, startPoint y: 784, endPoint x: 818, endPoint y: 768, distance: 97.3
click at [818, 768] on icon at bounding box center [655, 755] width 364 height 45
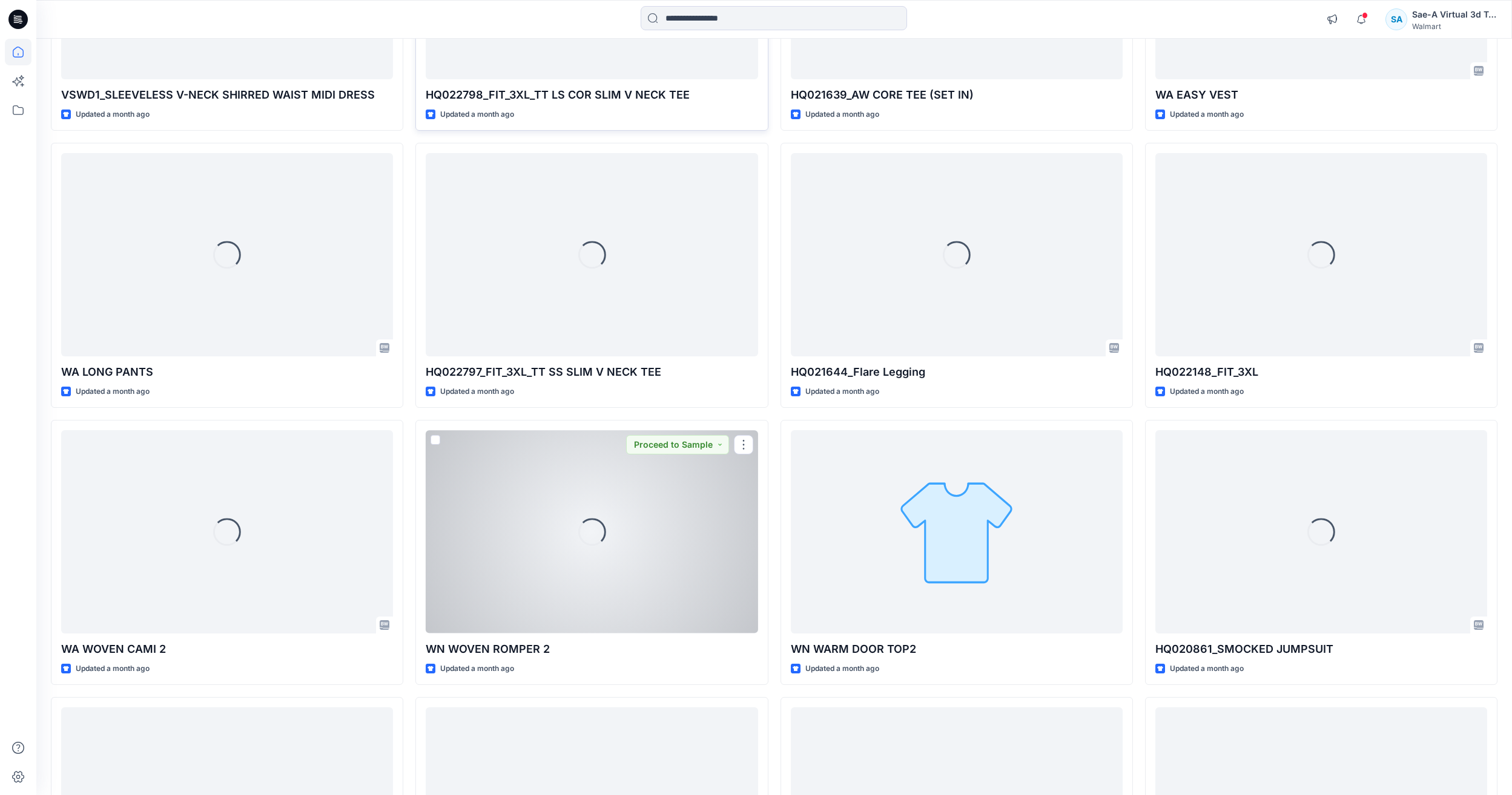
scroll to position [12557, 0]
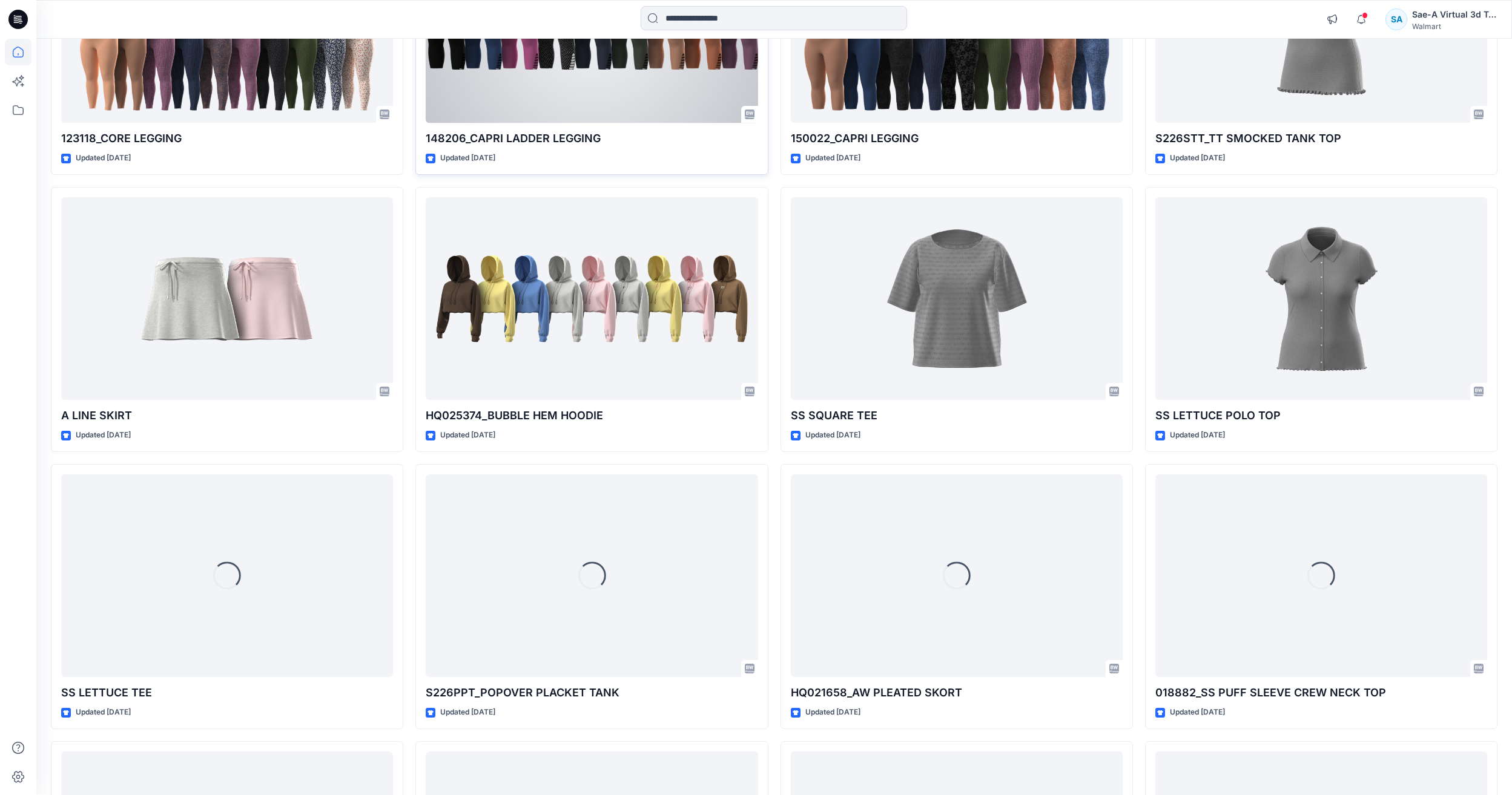
scroll to position [22231, 0]
